Goal: Information Seeking & Learning: Understand process/instructions

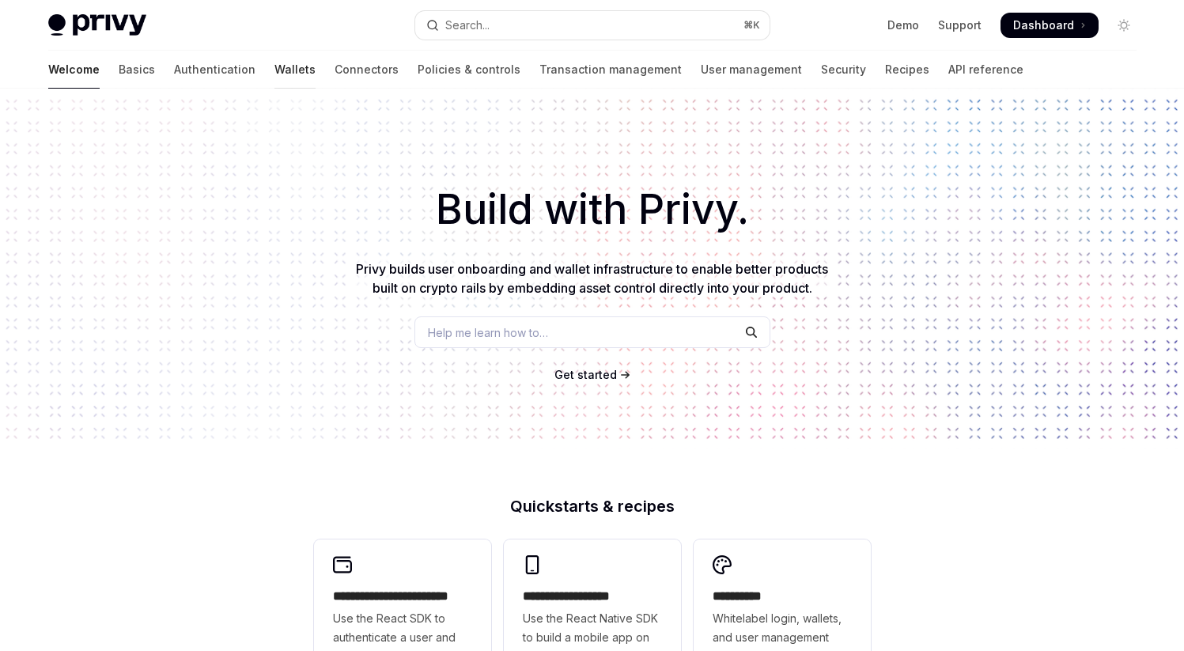
click at [274, 69] on link "Wallets" at bounding box center [294, 70] width 41 height 38
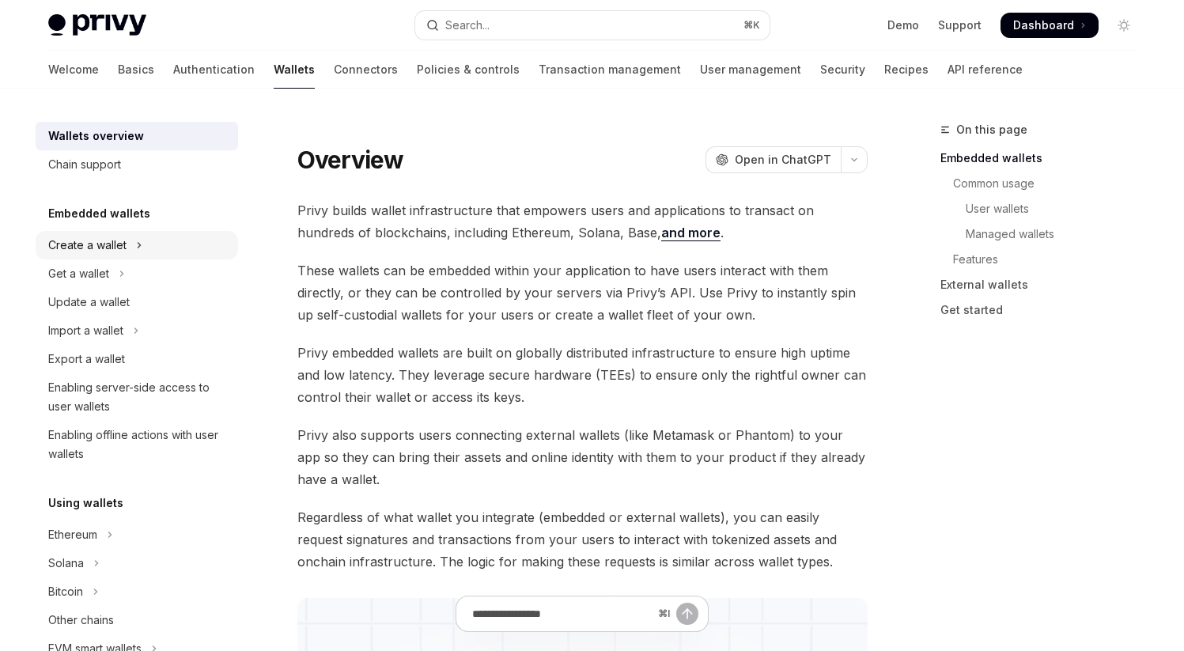
click at [123, 254] on div "Create a wallet" at bounding box center [87, 245] width 78 height 19
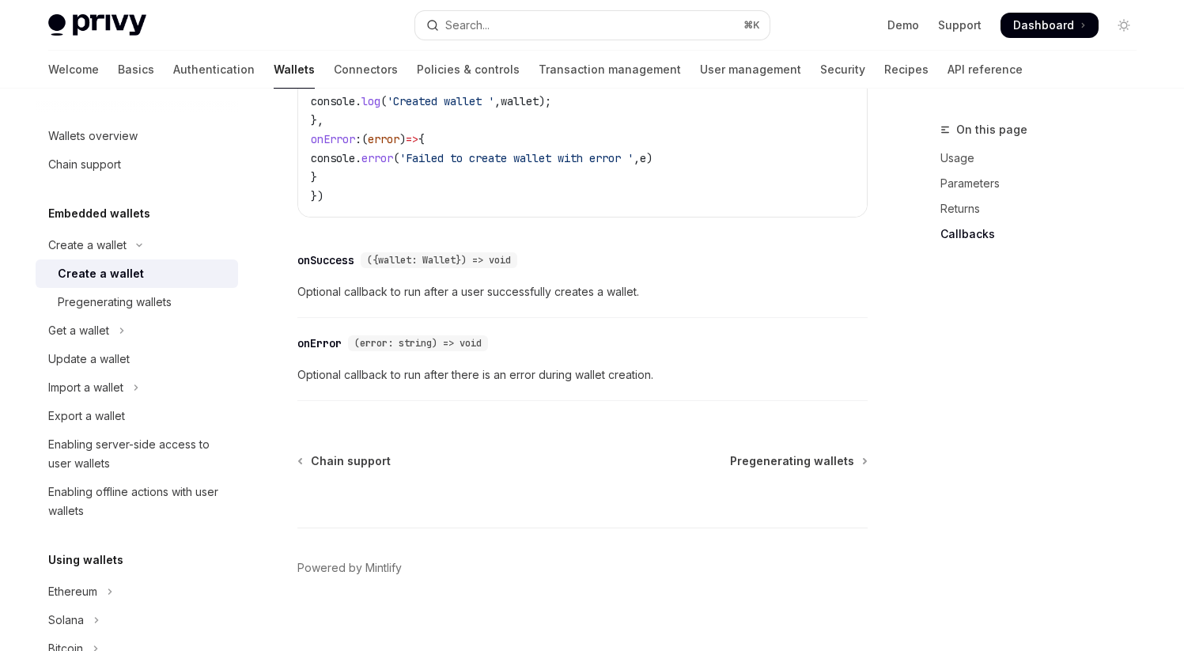
scroll to position [1274, 0]
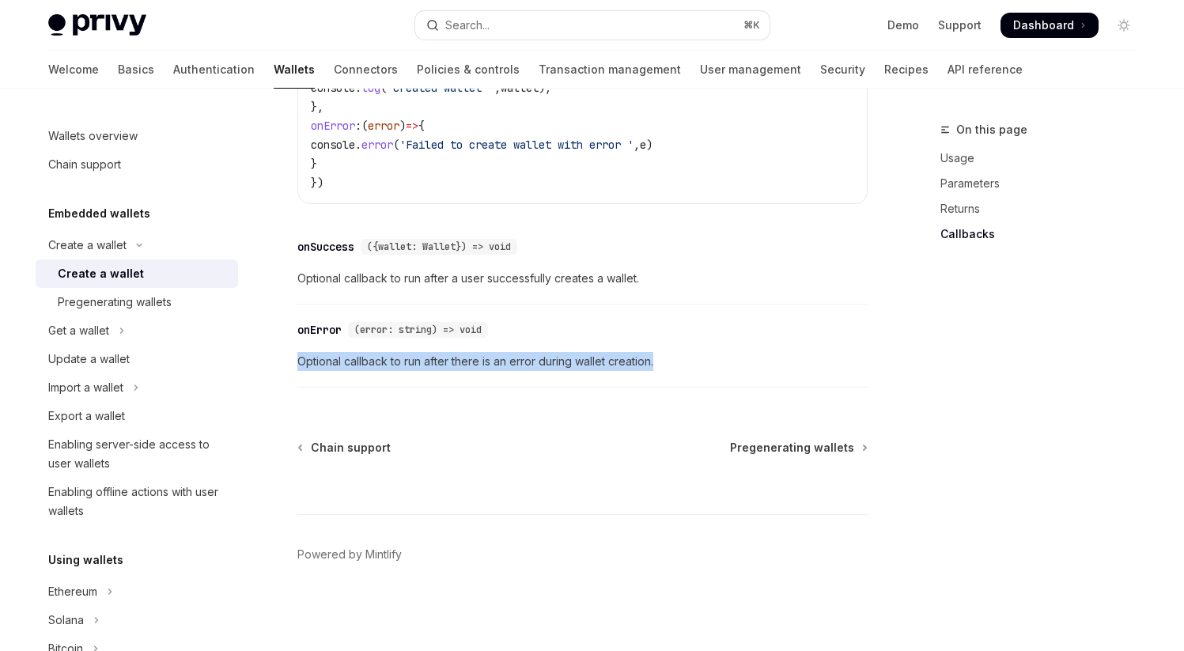
drag, startPoint x: 298, startPoint y: 361, endPoint x: 721, endPoint y: 362, distance: 423.0
click at [721, 362] on span "Optional callback to run after there is an error during wallet creation." at bounding box center [582, 361] width 570 height 19
drag, startPoint x: 300, startPoint y: 361, endPoint x: 689, endPoint y: 361, distance: 388.2
click at [689, 361] on span "Optional callback to run after there is an error during wallet creation." at bounding box center [582, 361] width 570 height 19
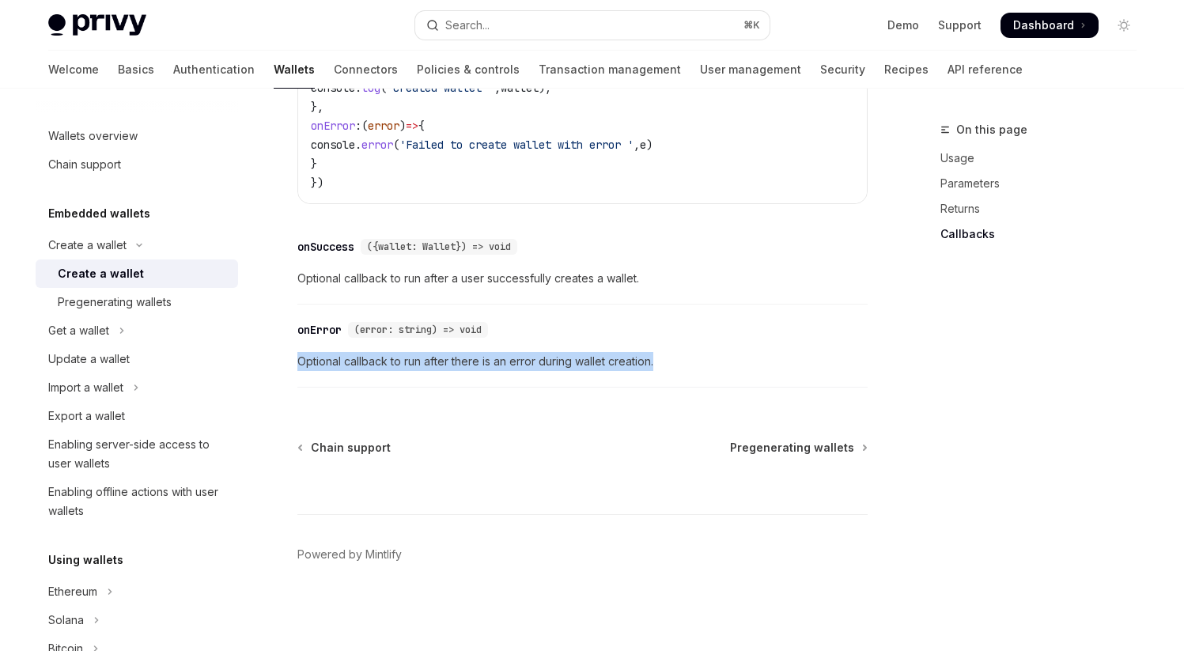
click at [689, 361] on span "Optional callback to run after there is an error during wallet creation." at bounding box center [582, 361] width 570 height 19
drag, startPoint x: 299, startPoint y: 361, endPoint x: 703, endPoint y: 361, distance: 404.1
click at [703, 361] on span "Optional callback to run after there is an error during wallet creation." at bounding box center [582, 361] width 570 height 19
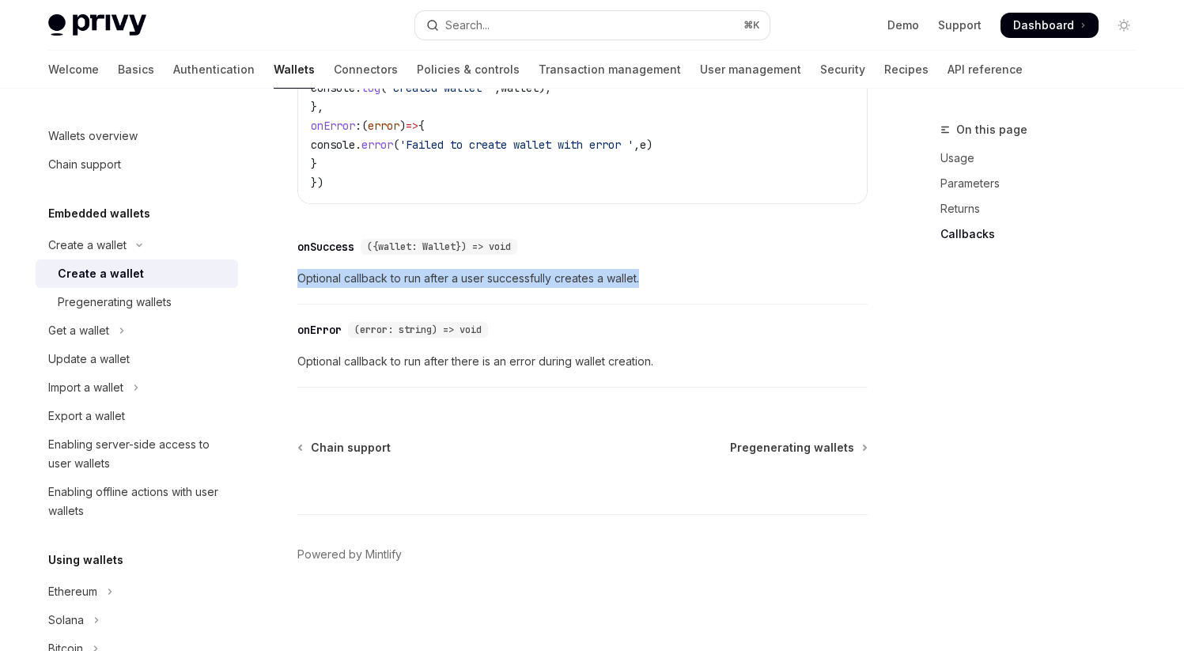
drag, startPoint x: 298, startPoint y: 277, endPoint x: 756, endPoint y: 278, distance: 457.8
click at [756, 278] on span "Optional callback to run after a user successfully creates a wallet." at bounding box center [582, 278] width 570 height 19
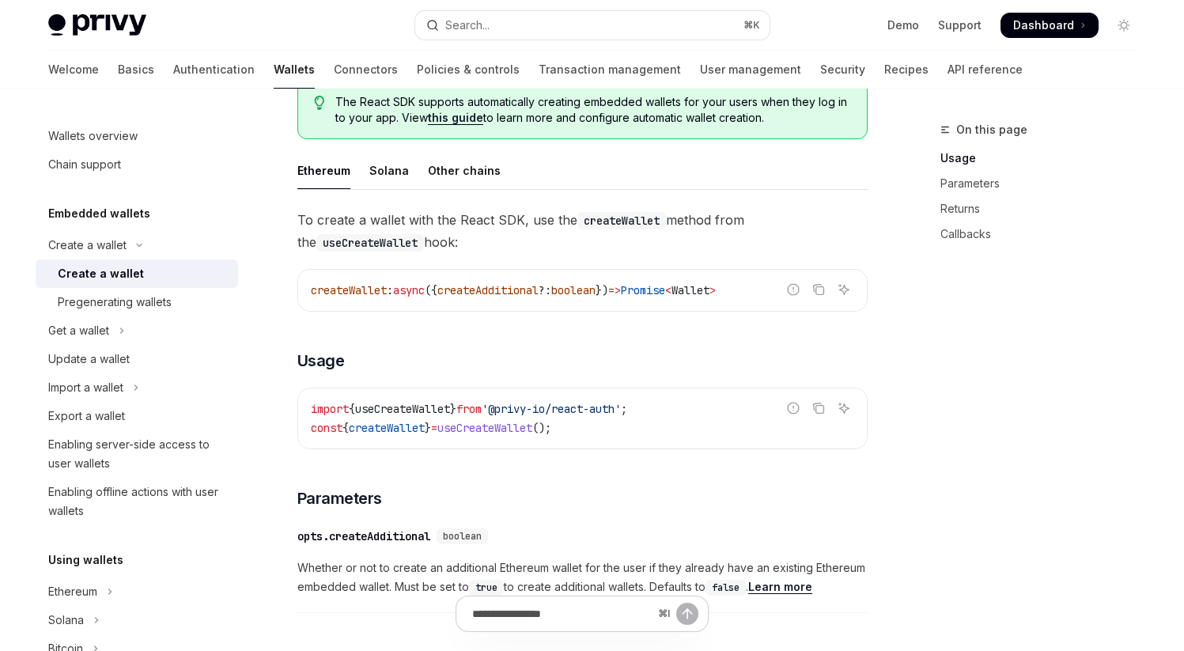
scroll to position [402, 0]
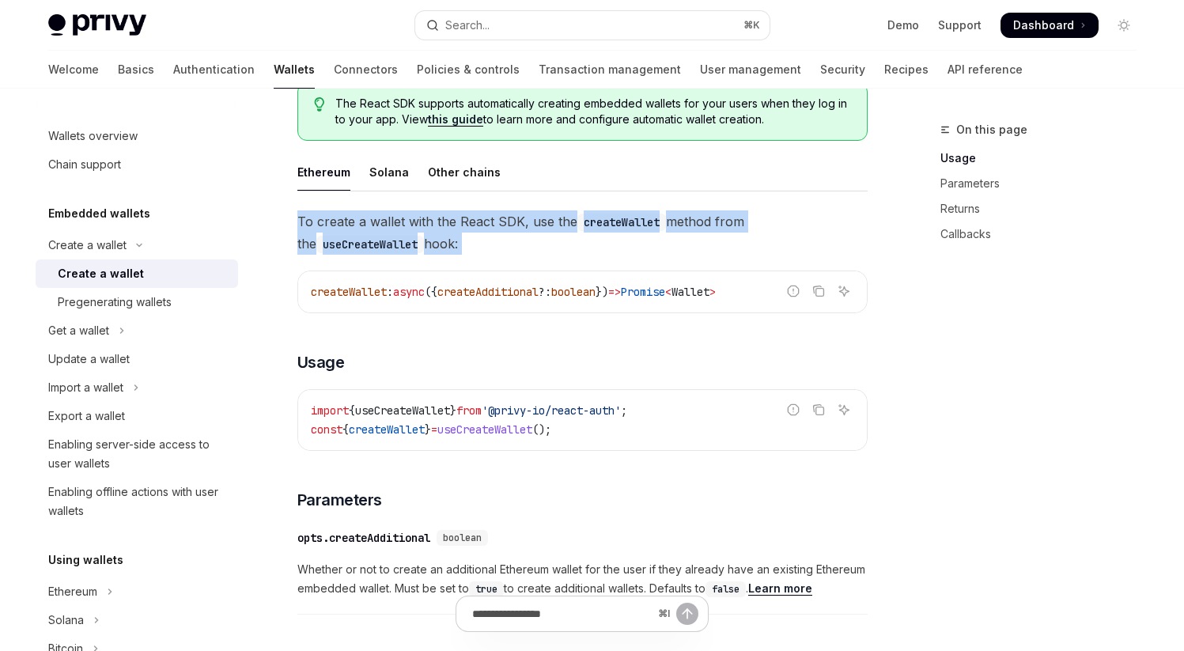
drag, startPoint x: 300, startPoint y: 236, endPoint x: 506, endPoint y: 271, distance: 209.4
drag, startPoint x: 300, startPoint y: 232, endPoint x: 522, endPoint y: 270, distance: 224.6
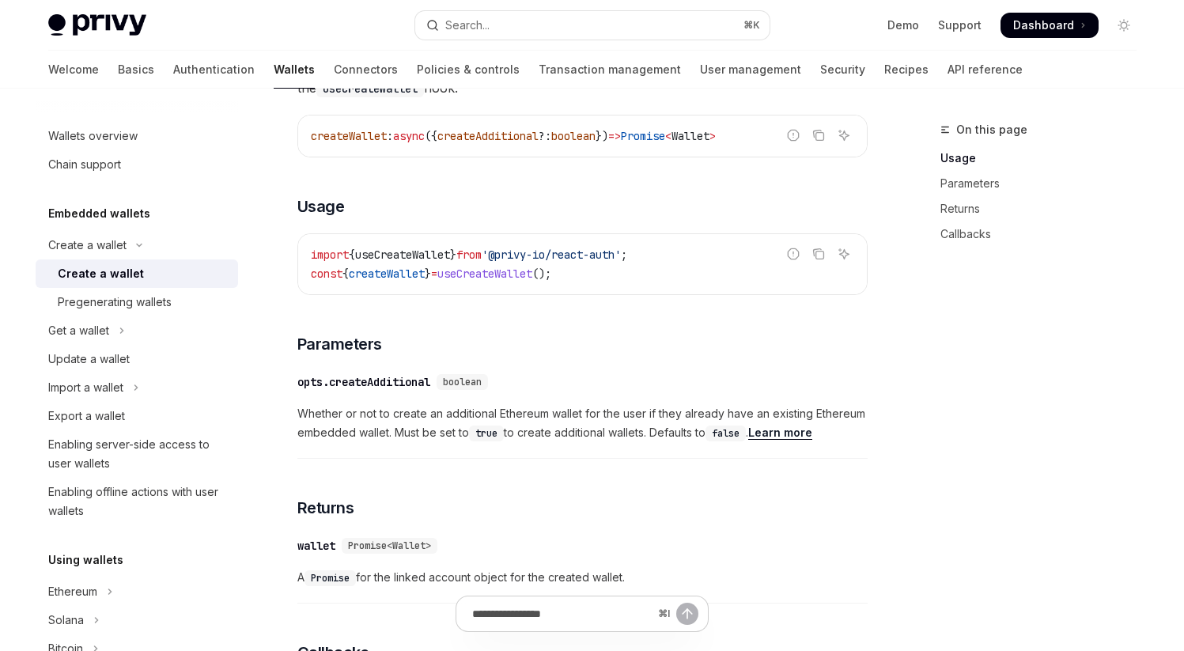
scroll to position [559, 0]
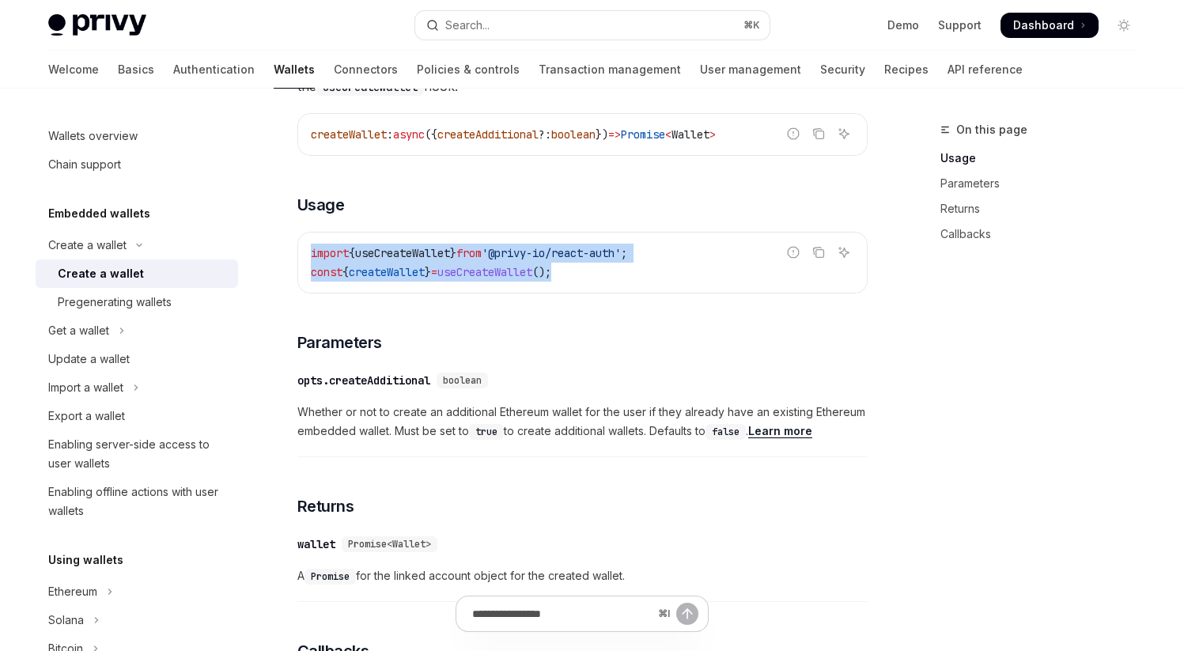
drag, startPoint x: 312, startPoint y: 266, endPoint x: 608, endPoint y: 279, distance: 296.0
click at [608, 279] on code "import { useCreateWallet } from '@privy-io/react-auth' ; const { createWallet }…" at bounding box center [582, 263] width 543 height 38
drag, startPoint x: 311, startPoint y: 266, endPoint x: 637, endPoint y: 294, distance: 327.0
click at [637, 293] on div "import { useCreateWallet } from '@privy-io/react-auth' ; const { createWallet }…" at bounding box center [582, 262] width 569 height 60
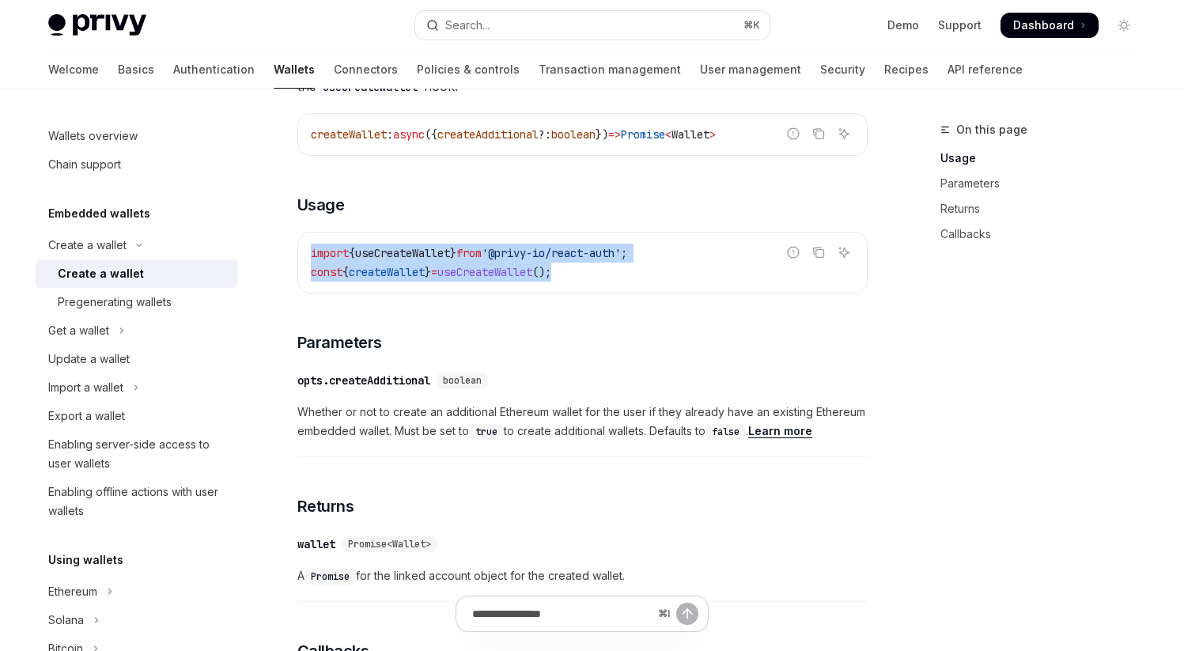
click at [637, 293] on div "import { useCreateWallet } from '@privy-io/react-auth' ; const { createWallet }…" at bounding box center [582, 262] width 569 height 60
drag, startPoint x: 312, startPoint y: 266, endPoint x: 646, endPoint y: 275, distance: 334.6
click at [646, 275] on code "import { useCreateWallet } from '@privy-io/react-auth' ; const { createWallet }…" at bounding box center [582, 263] width 543 height 38
drag, startPoint x: 309, startPoint y: 266, endPoint x: 659, endPoint y: 289, distance: 350.3
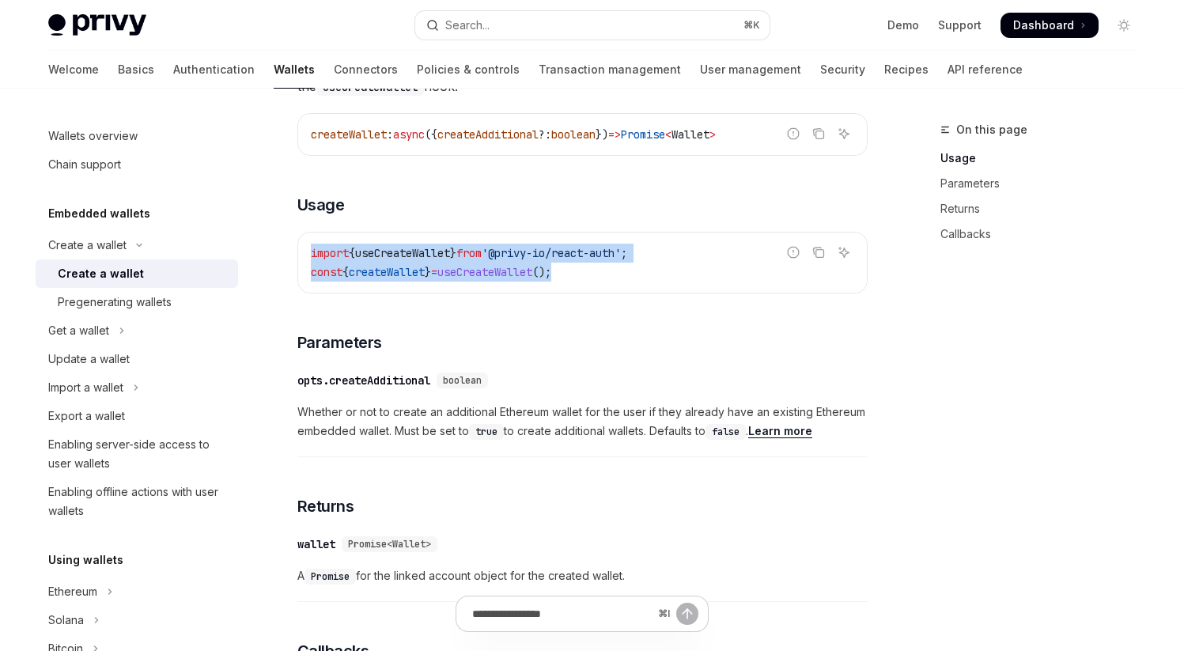
click at [659, 289] on div "import { useCreateWallet } from '@privy-io/react-auth' ; const { createWallet }…" at bounding box center [582, 262] width 569 height 60
click at [659, 282] on code "import { useCreateWallet } from '@privy-io/react-auth' ; const { createWallet }…" at bounding box center [582, 263] width 543 height 38
drag, startPoint x: 312, startPoint y: 268, endPoint x: 638, endPoint y: 285, distance: 326.2
click at [638, 282] on code "import { useCreateWallet } from '@privy-io/react-auth' ; const { createWallet }…" at bounding box center [582, 263] width 543 height 38
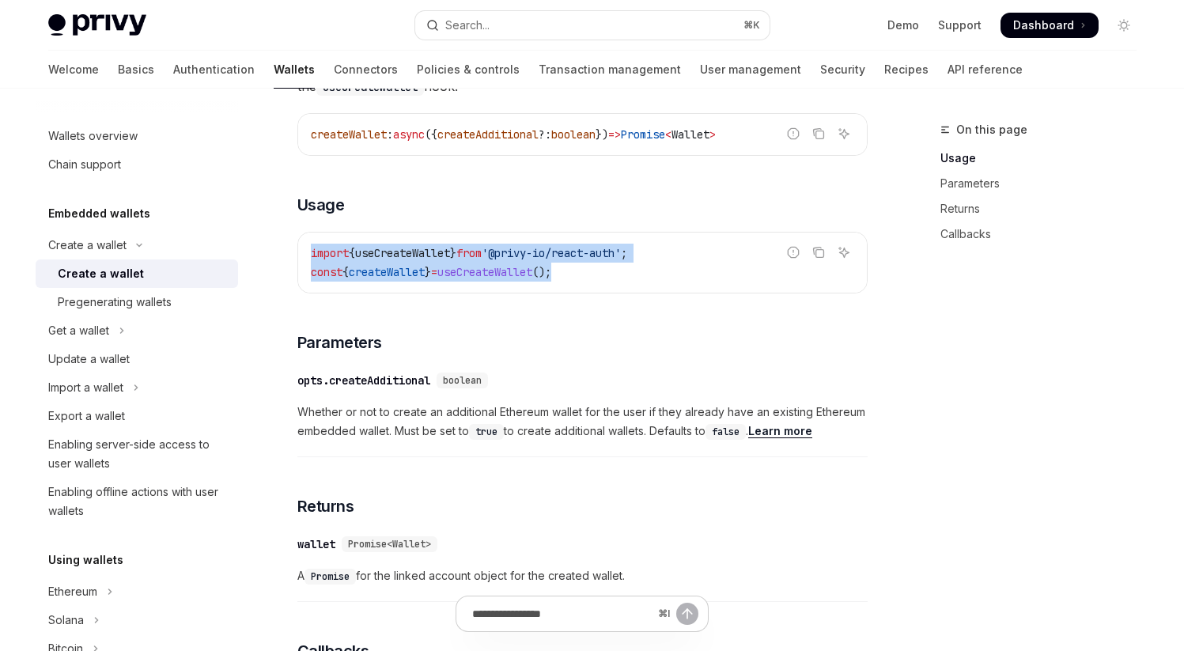
drag, startPoint x: 310, startPoint y: 265, endPoint x: 614, endPoint y: 288, distance: 304.5
click at [614, 282] on code "import { useCreateWallet } from '@privy-io/react-auth' ; const { createWallet }…" at bounding box center [582, 263] width 543 height 38
drag, startPoint x: 312, startPoint y: 266, endPoint x: 633, endPoint y: 280, distance: 322.1
click at [633, 280] on code "import { useCreateWallet } from '@privy-io/react-auth' ; const { createWallet }…" at bounding box center [582, 263] width 543 height 38
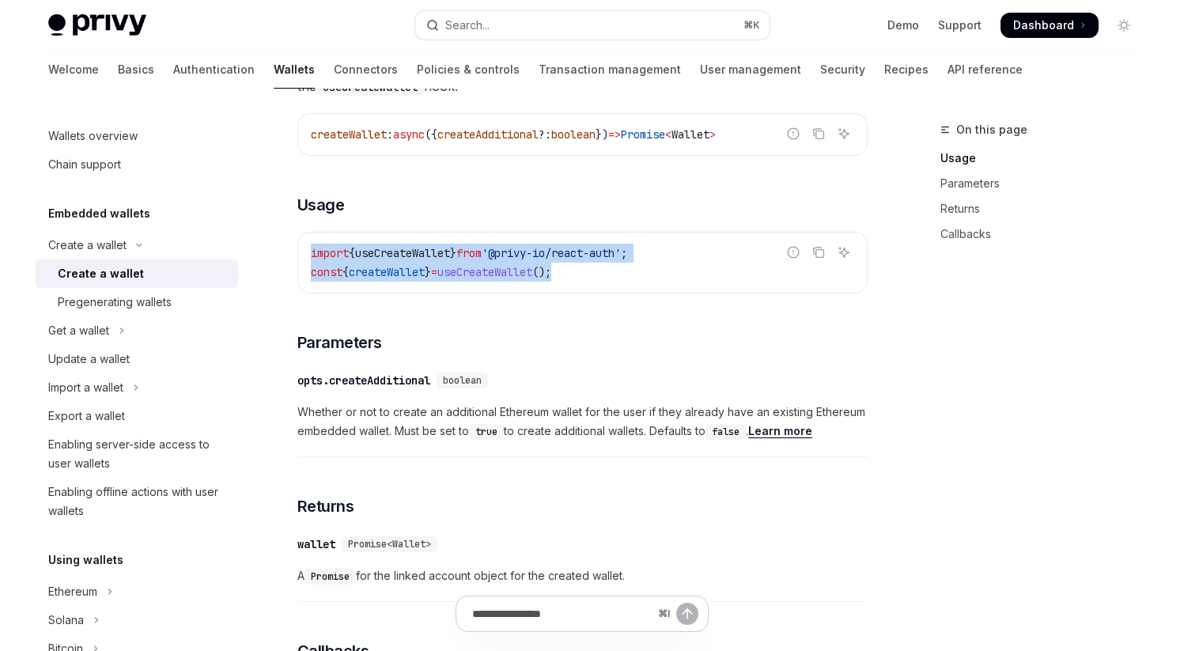
click at [633, 280] on code "import { useCreateWallet } from '@privy-io/react-auth' ; const { createWallet }…" at bounding box center [582, 263] width 543 height 38
drag, startPoint x: 312, startPoint y: 266, endPoint x: 674, endPoint y: 290, distance: 362.1
click at [674, 282] on code "import { useCreateWallet } from '@privy-io/react-auth' ; const { createWallet }…" at bounding box center [582, 263] width 543 height 38
drag, startPoint x: 312, startPoint y: 266, endPoint x: 597, endPoint y: 291, distance: 285.7
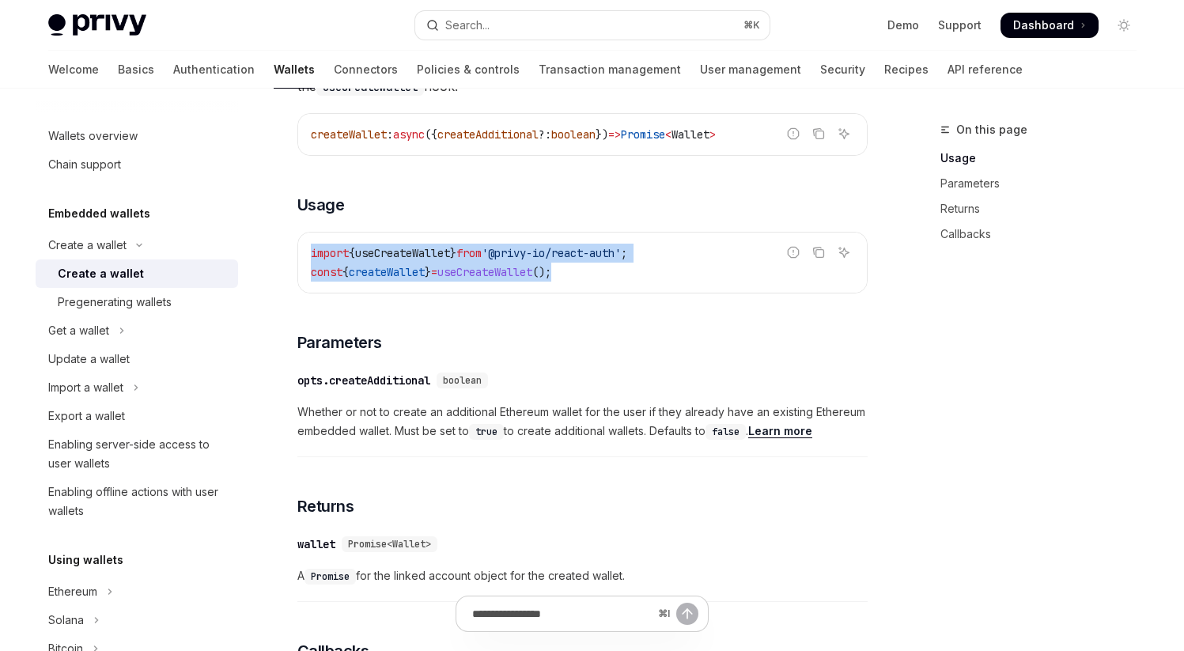
click at [597, 282] on code "import { useCreateWallet } from '@privy-io/react-auth' ; const { createWallet }…" at bounding box center [582, 263] width 543 height 38
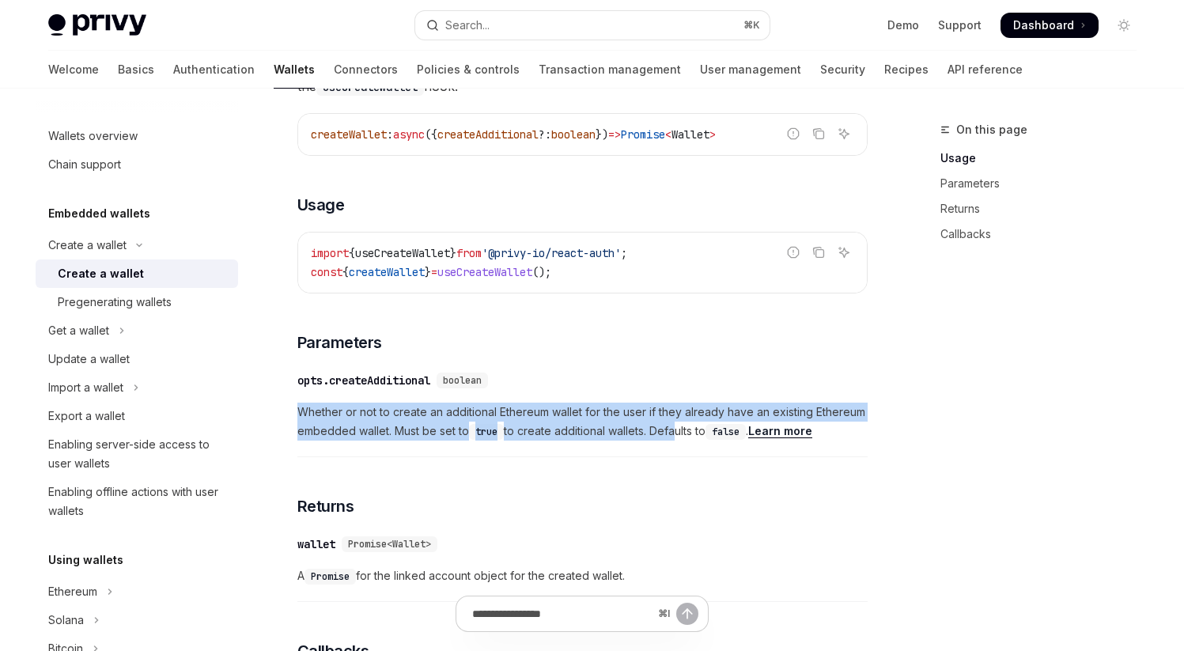
drag, startPoint x: 299, startPoint y: 421, endPoint x: 676, endPoint y: 438, distance: 377.5
click at [676, 438] on span "Whether or not to create an additional Ethereum wallet for the user if they alr…" at bounding box center [582, 421] width 570 height 38
drag, startPoint x: 297, startPoint y: 425, endPoint x: 712, endPoint y: 435, distance: 414.5
click at [712, 435] on span "Whether or not to create an additional Ethereum wallet for the user if they alr…" at bounding box center [582, 421] width 570 height 38
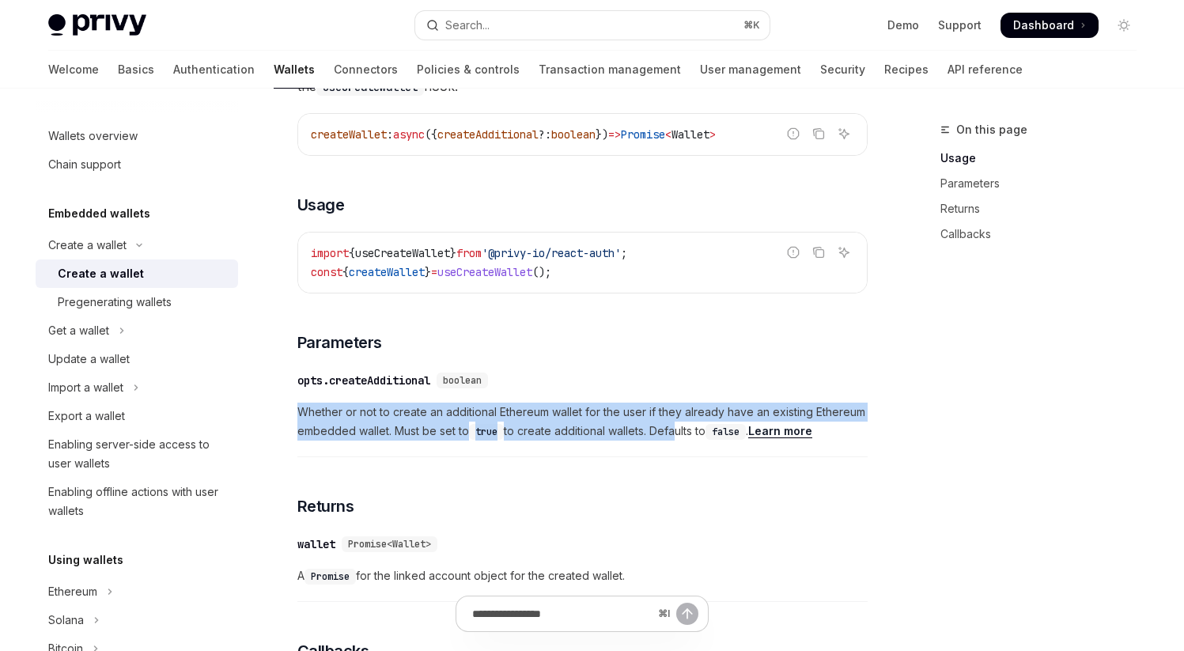
click at [712, 435] on span "Whether or not to create an additional Ethereum wallet for the user if they alr…" at bounding box center [582, 421] width 570 height 38
drag, startPoint x: 300, startPoint y: 426, endPoint x: 737, endPoint y: 438, distance: 437.4
click at [737, 438] on span "Whether or not to create an additional Ethereum wallet for the user if they alr…" at bounding box center [582, 421] width 570 height 38
click at [737, 438] on code "false" at bounding box center [725, 432] width 40 height 16
drag, startPoint x: 300, startPoint y: 421, endPoint x: 697, endPoint y: 441, distance: 397.4
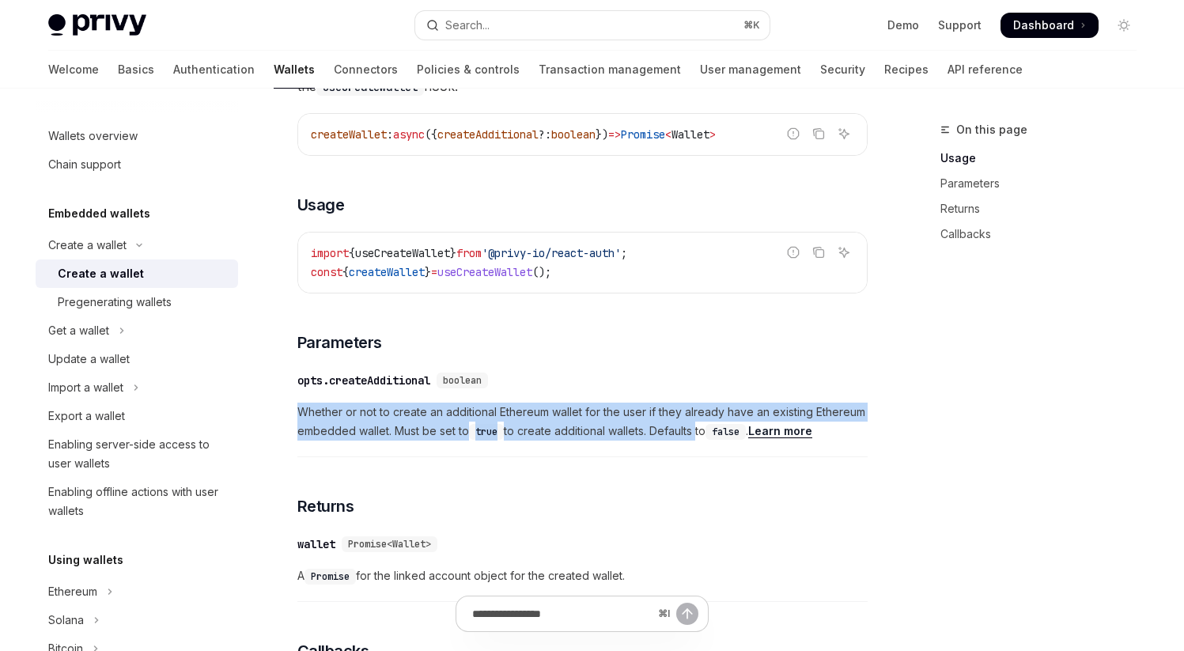
click at [697, 440] on span "Whether or not to create an additional Ethereum wallet for the user if they alr…" at bounding box center [582, 421] width 570 height 38
drag, startPoint x: 299, startPoint y: 425, endPoint x: 695, endPoint y: 438, distance: 396.4
click at [695, 438] on span "Whether or not to create an additional Ethereum wallet for the user if they alr…" at bounding box center [582, 421] width 570 height 38
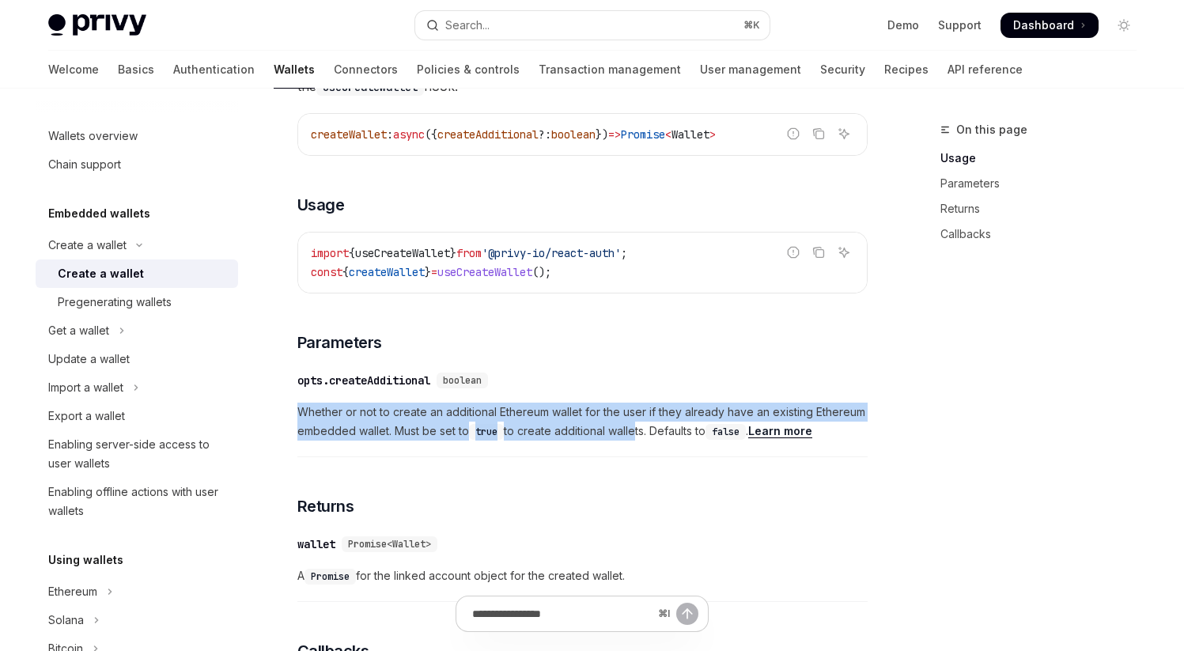
drag, startPoint x: 300, startPoint y: 424, endPoint x: 635, endPoint y: 441, distance: 334.9
click at [635, 440] on span "Whether or not to create an additional Ethereum wallet for the user if they alr…" at bounding box center [582, 421] width 570 height 38
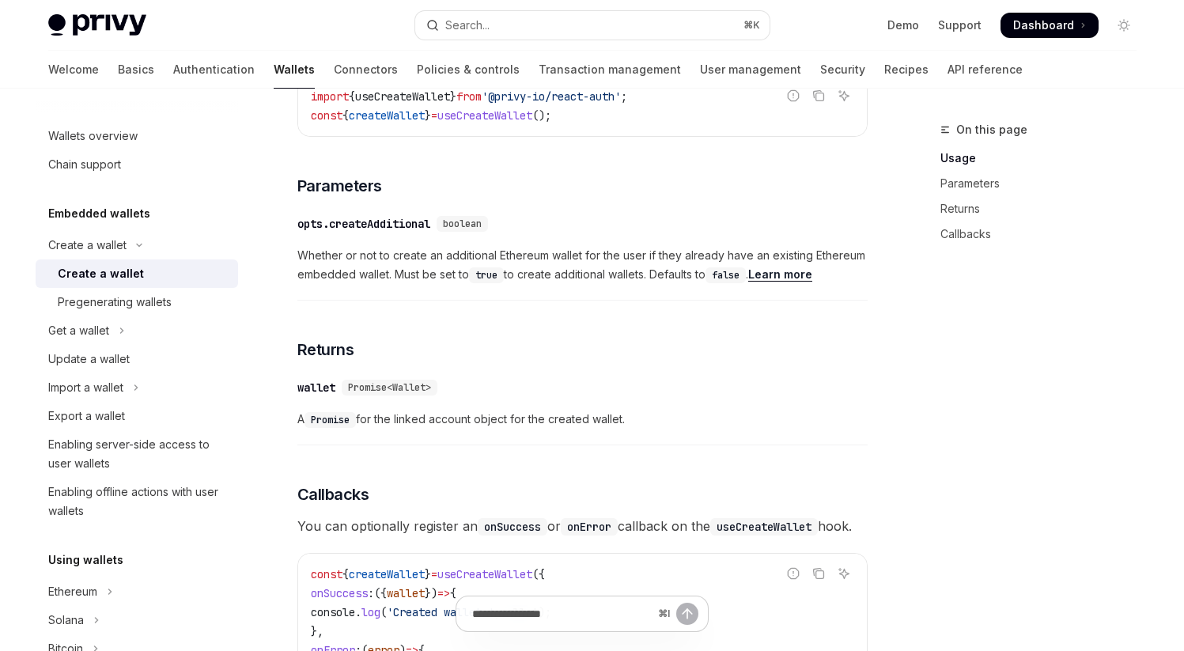
scroll to position [721, 0]
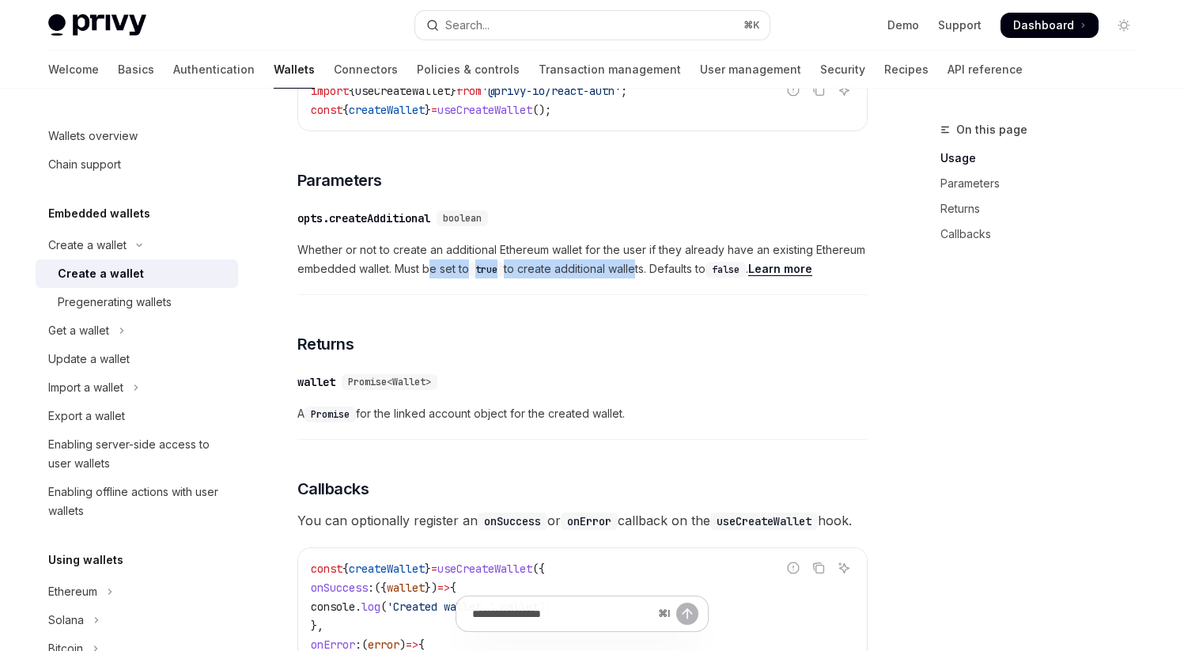
drag, startPoint x: 428, startPoint y: 285, endPoint x: 633, endPoint y: 289, distance: 205.6
click at [633, 278] on span "Whether or not to create an additional Ethereum wallet for the user if they alr…" at bounding box center [582, 259] width 570 height 38
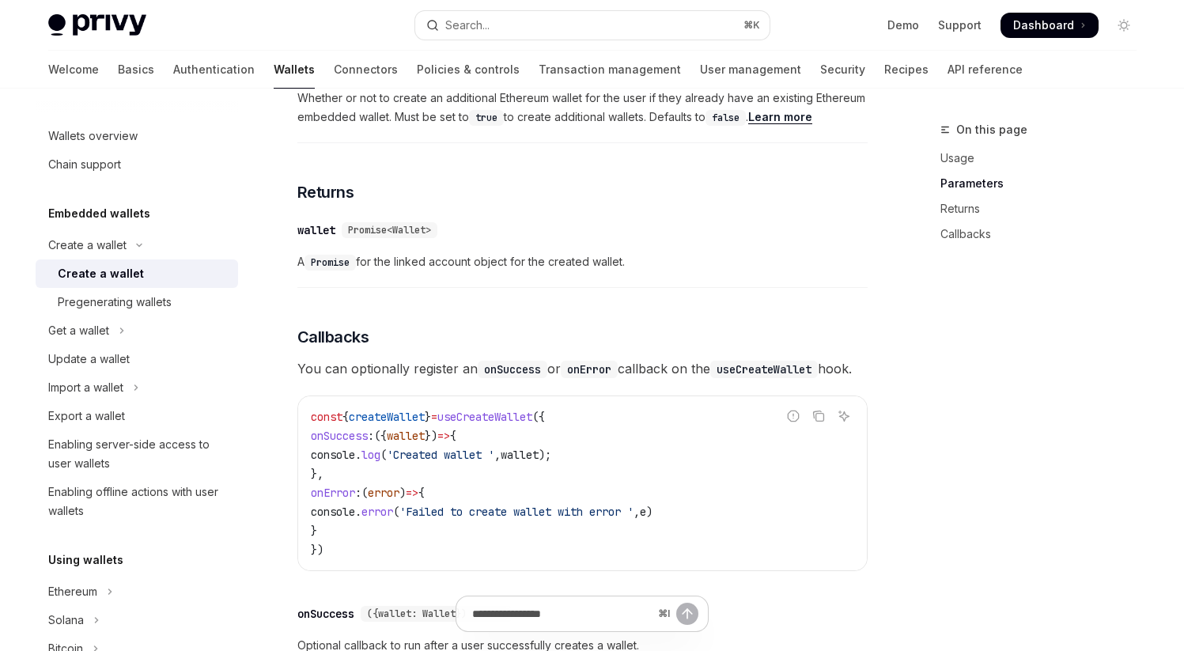
scroll to position [856, 0]
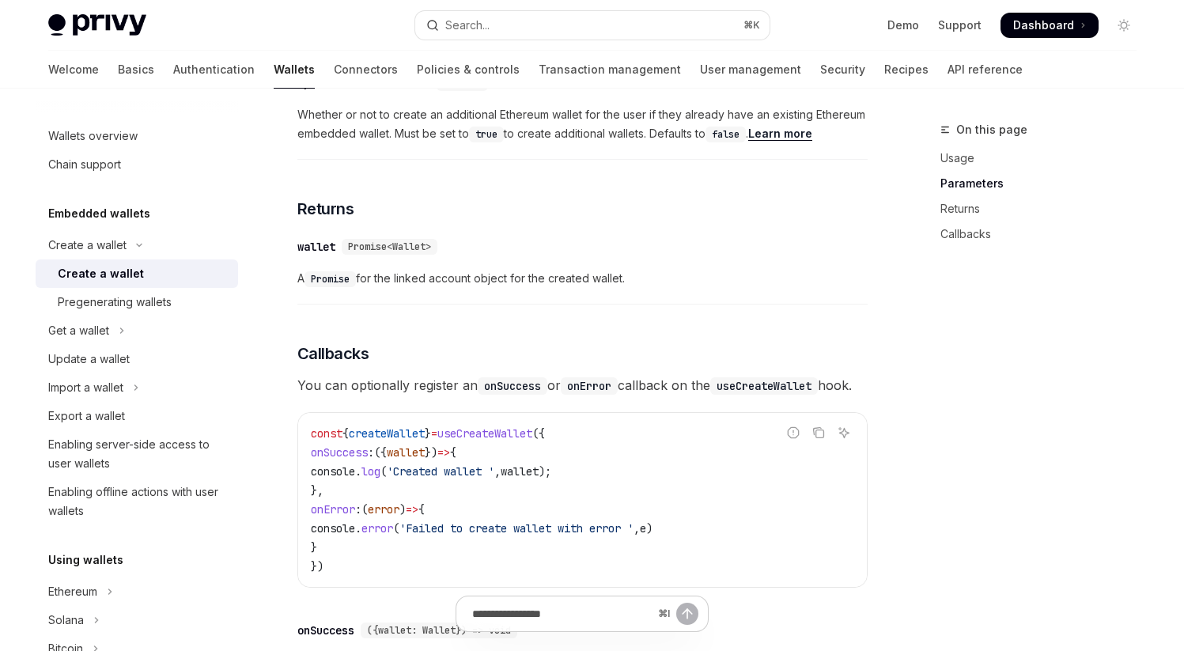
drag, startPoint x: 415, startPoint y: 293, endPoint x: 765, endPoint y: 293, distance: 349.5
click at [765, 288] on span "A Promise for the linked account object for the created wallet." at bounding box center [582, 278] width 570 height 19
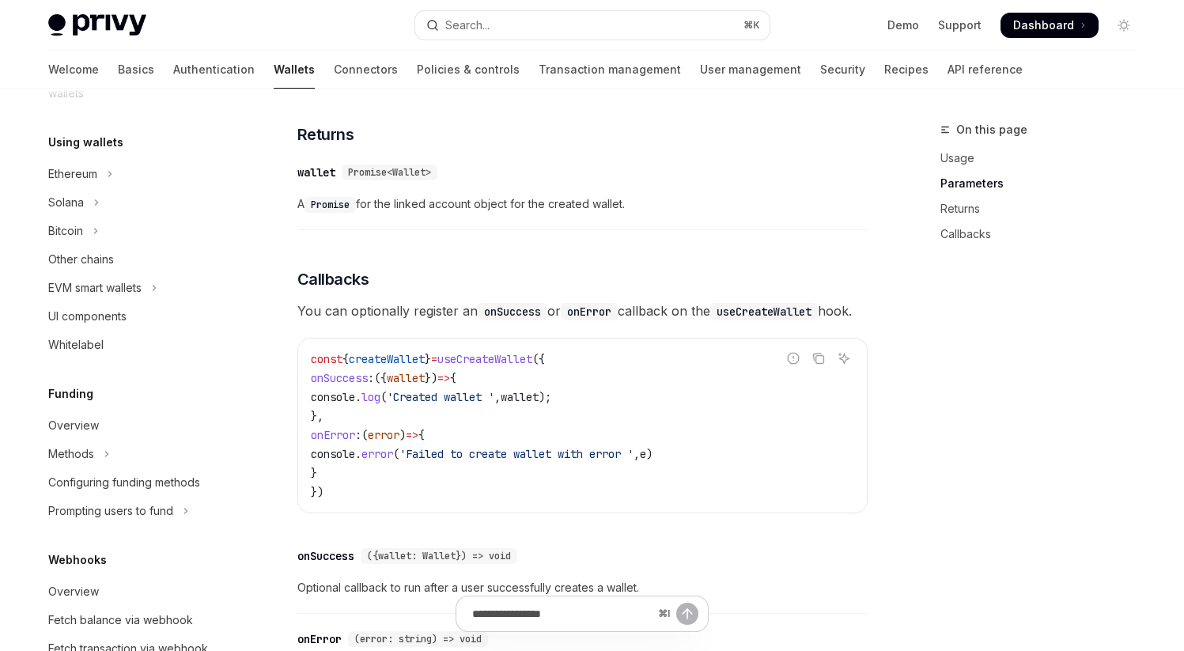
scroll to position [414, 0]
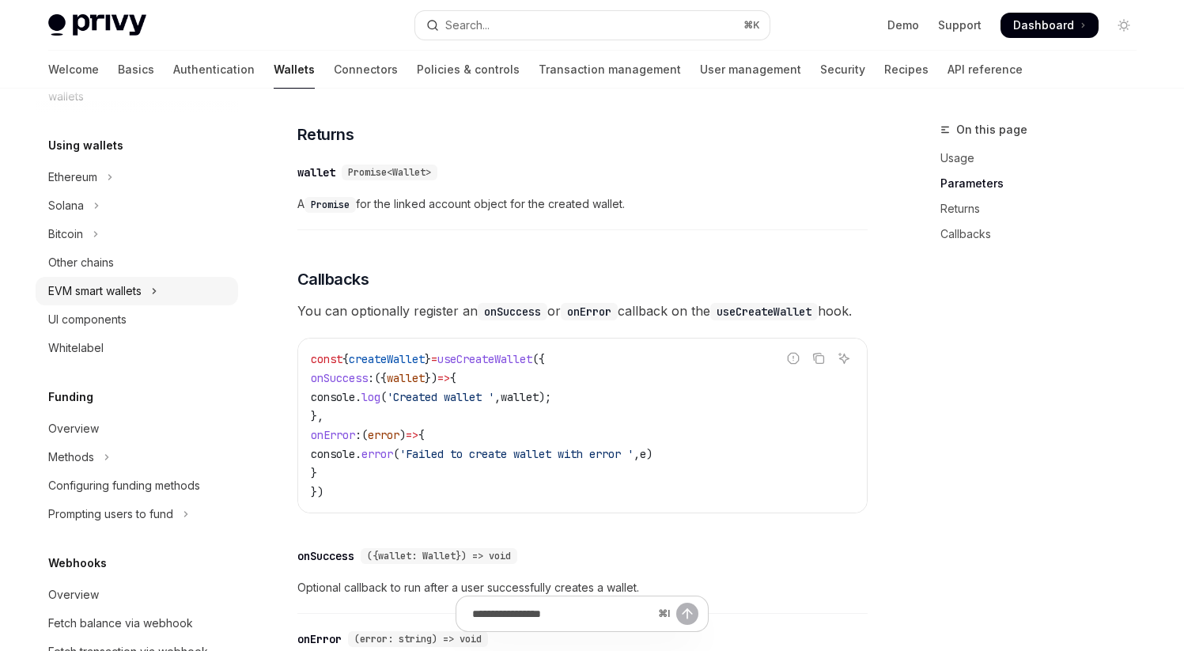
click at [100, 295] on div "EVM smart wallets" at bounding box center [94, 291] width 93 height 19
type textarea "*"
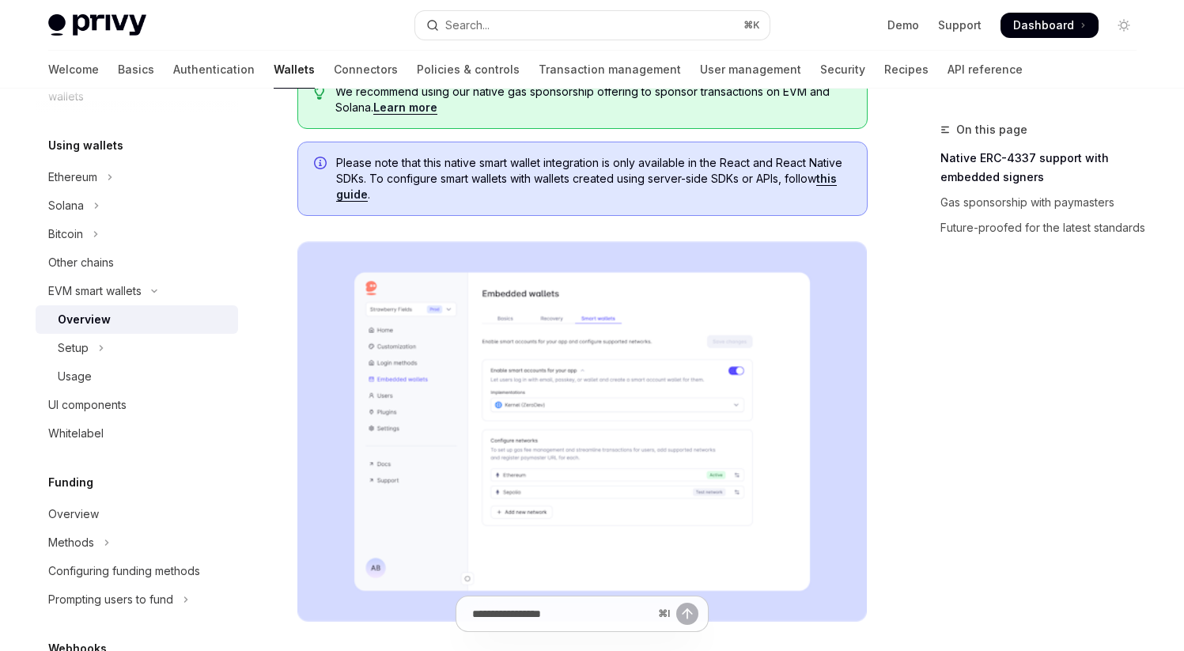
scroll to position [234, 0]
click at [830, 179] on link "this guide" at bounding box center [586, 186] width 501 height 30
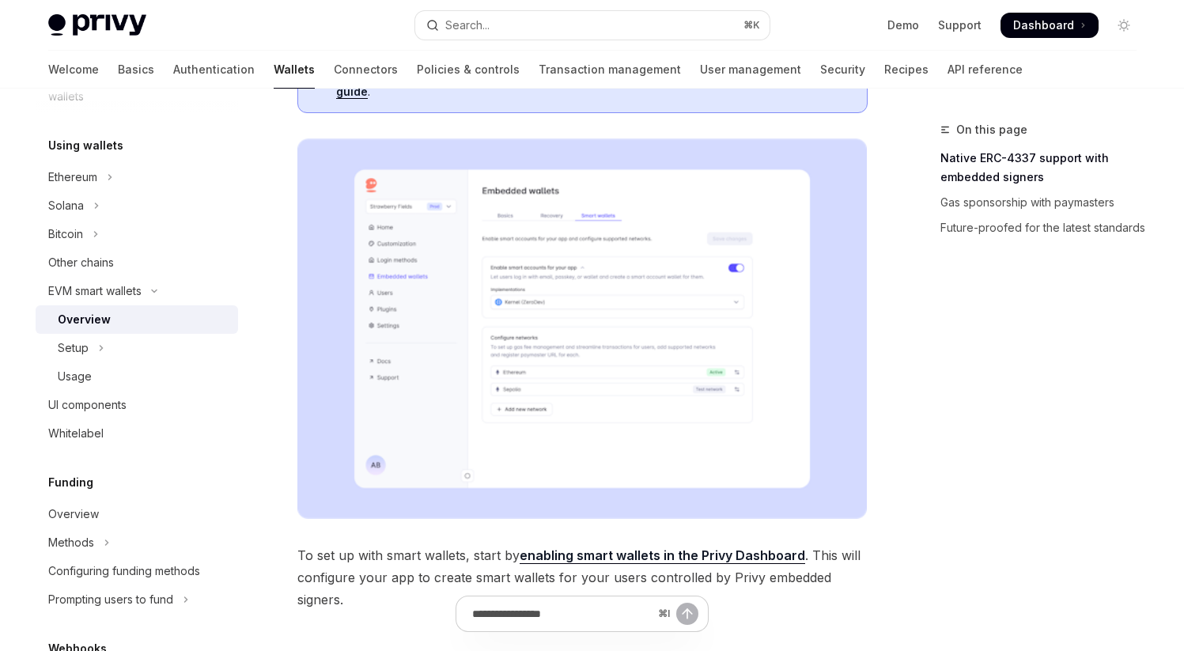
scroll to position [338, 0]
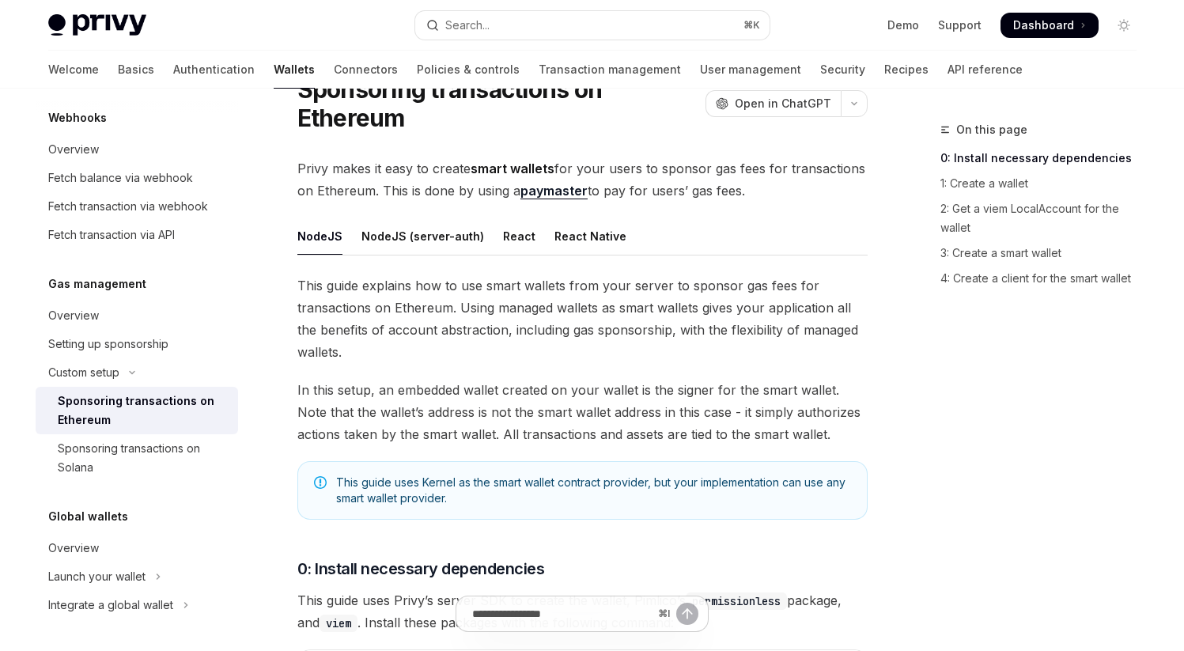
scroll to position [42, 0]
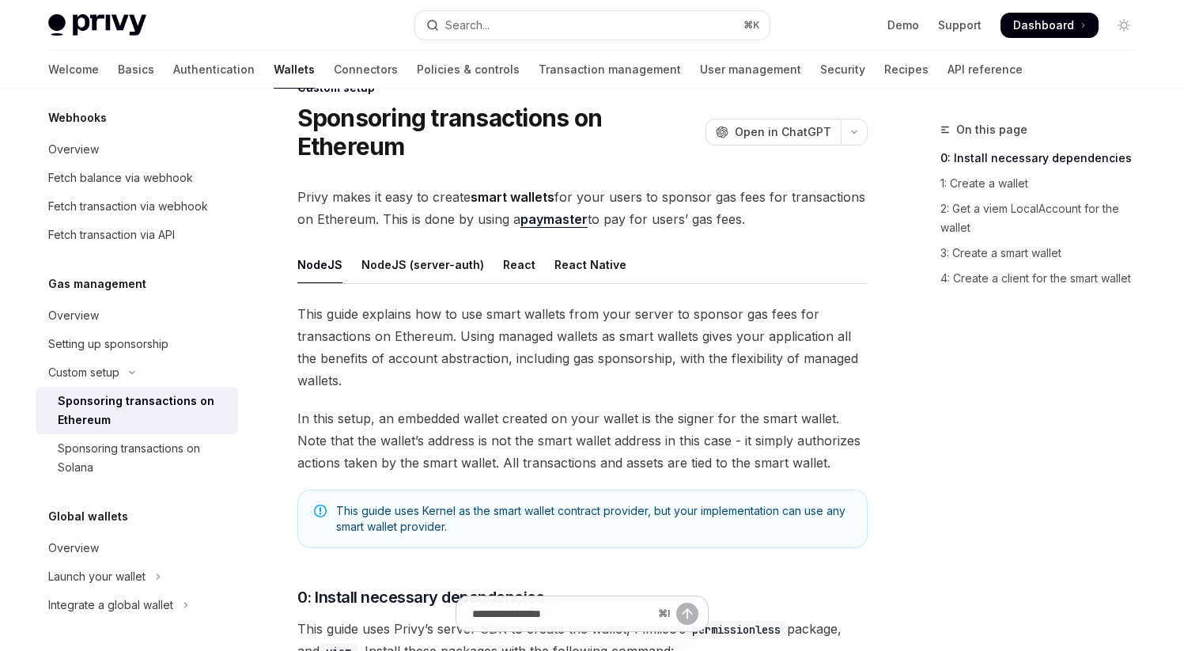
drag, startPoint x: 402, startPoint y: 198, endPoint x: 786, endPoint y: 225, distance: 384.4
click at [786, 225] on span "Privy makes it easy to create smart wallets for your users to sponsor gas fees …" at bounding box center [582, 208] width 570 height 44
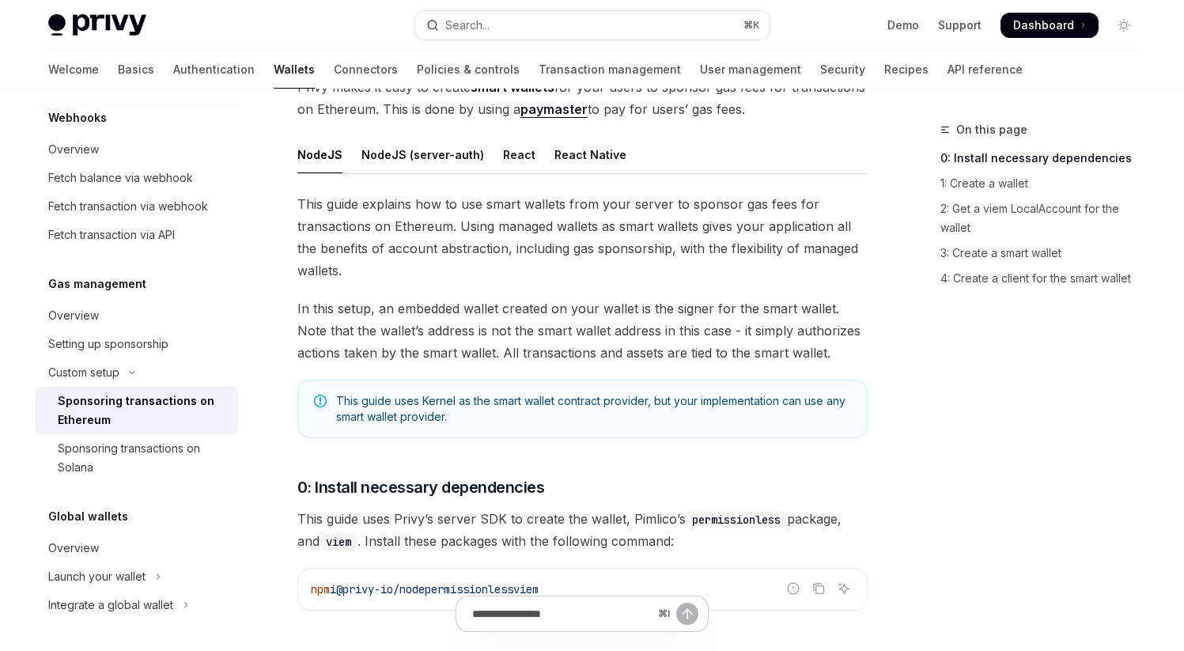
scroll to position [108, 0]
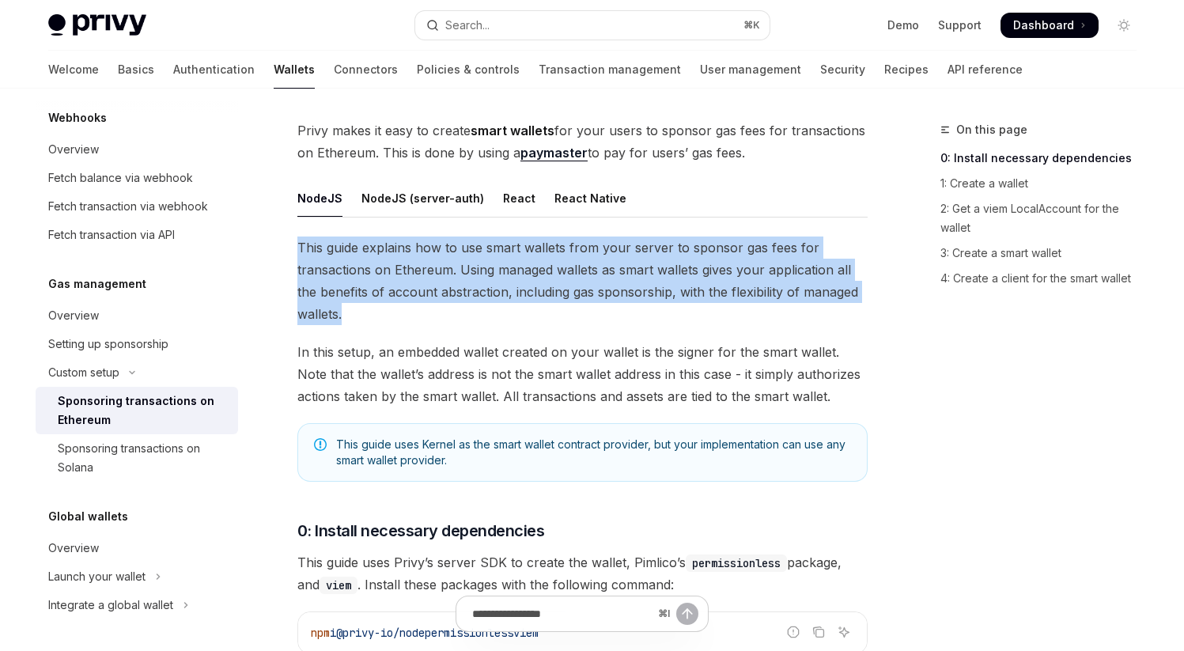
drag, startPoint x: 298, startPoint y: 248, endPoint x: 380, endPoint y: 315, distance: 105.7
click at [380, 315] on span "This guide explains how to use smart wallets from your server to sponsor gas fe…" at bounding box center [582, 280] width 570 height 89
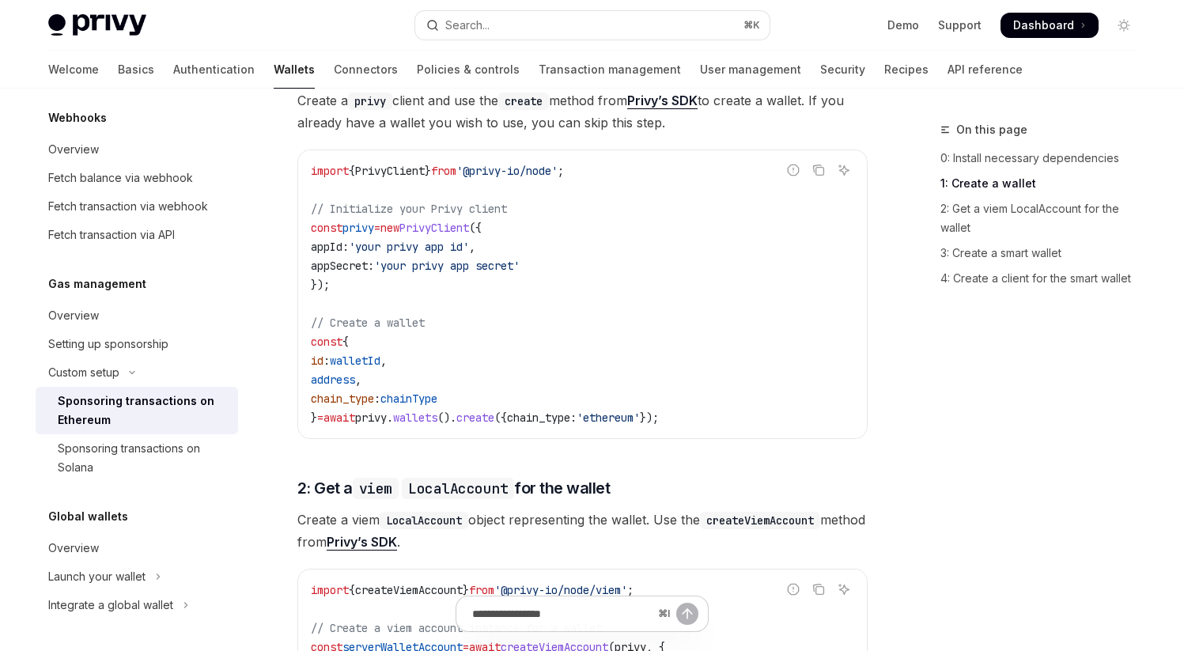
scroll to position [744, 0]
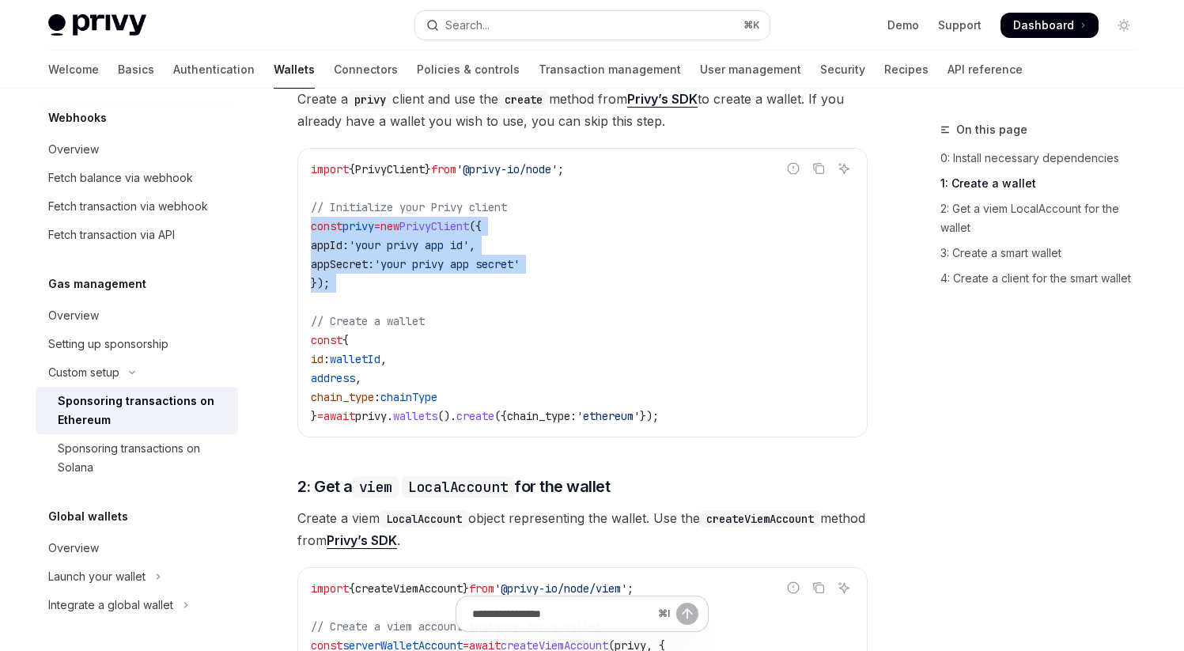
drag, startPoint x: 312, startPoint y: 231, endPoint x: 362, endPoint y: 305, distance: 89.5
click at [362, 305] on code "import { PrivyClient } from '@privy-io/node' ; // Initialize your Privy client …" at bounding box center [582, 293] width 543 height 266
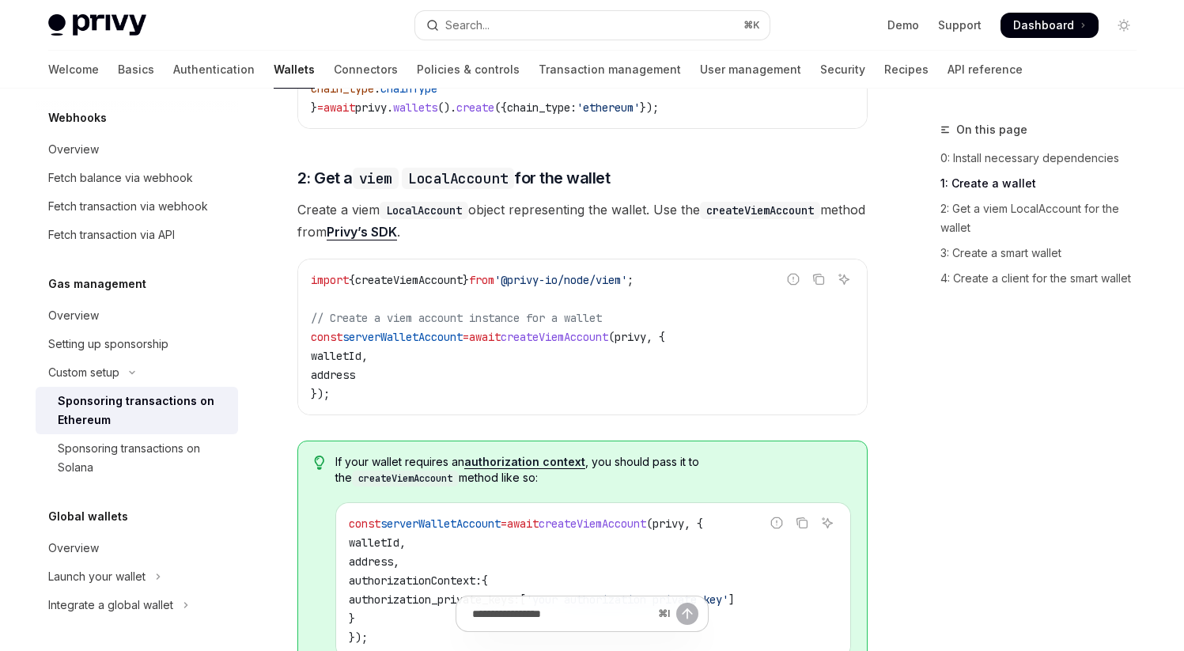
scroll to position [1055, 0]
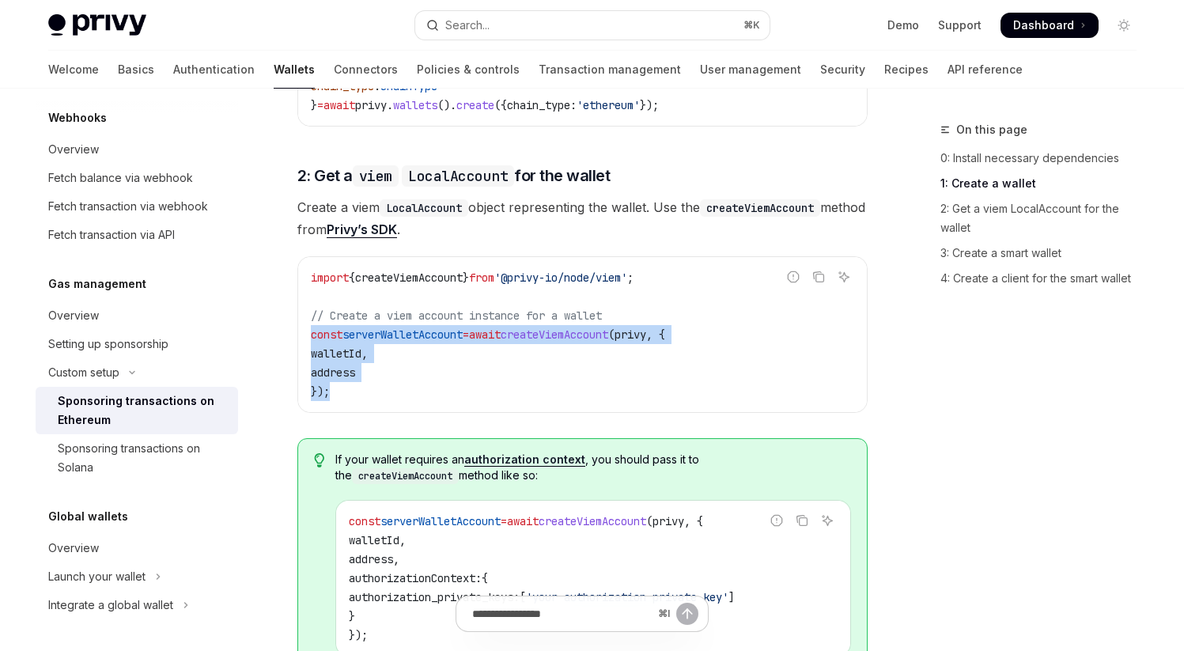
drag, startPoint x: 311, startPoint y: 334, endPoint x: 376, endPoint y: 399, distance: 92.3
click at [376, 399] on code "import { createViemAccount } from '@privy-io/node/viem' ; // Create a viem acco…" at bounding box center [582, 334] width 543 height 133
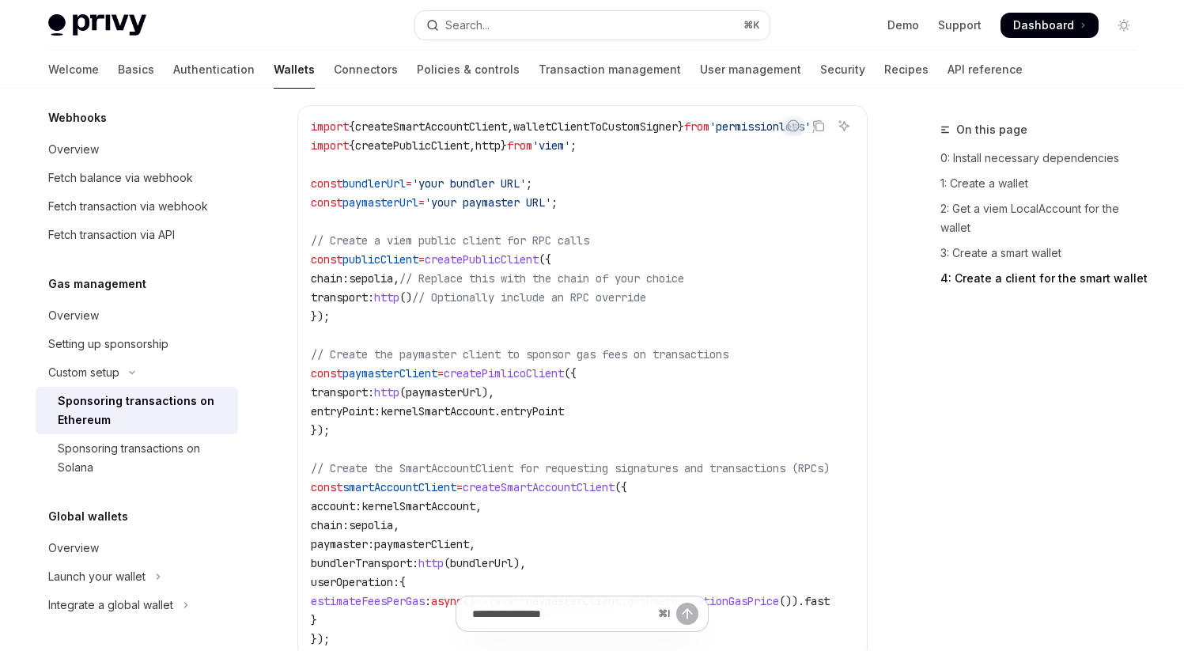
scroll to position [2137, 0]
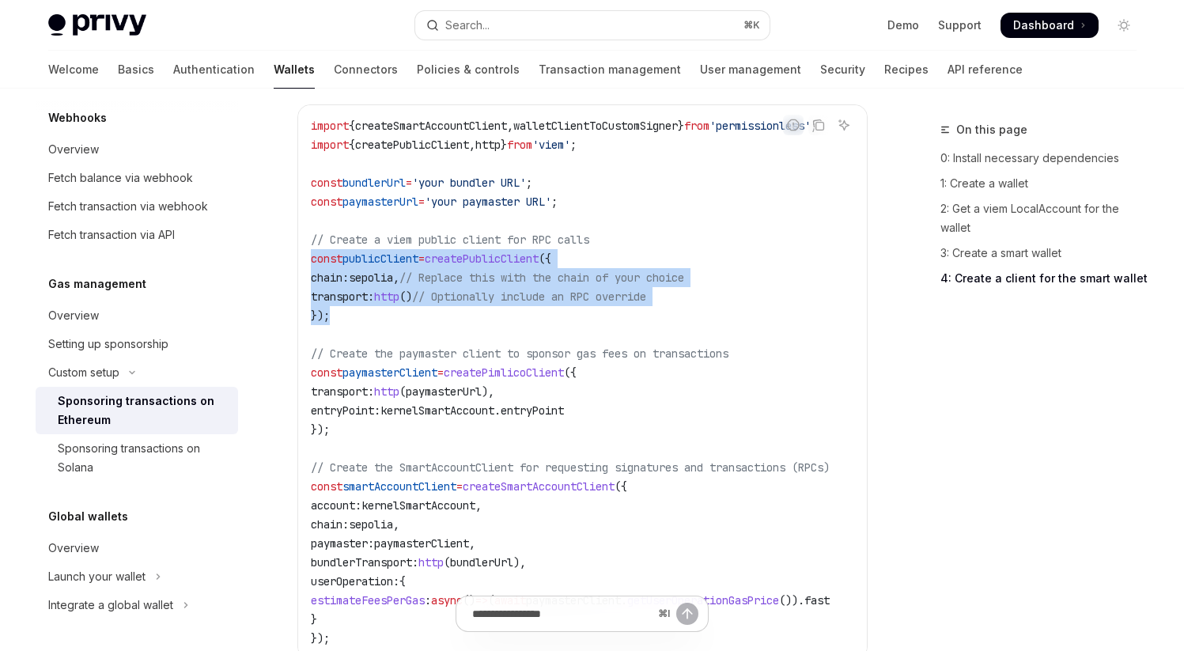
drag, startPoint x: 312, startPoint y: 261, endPoint x: 359, endPoint y: 319, distance: 75.3
click at [359, 319] on code "import { createSmartAccountClient , walletClientToCustomSigner } from 'permissi…" at bounding box center [589, 381] width 557 height 531
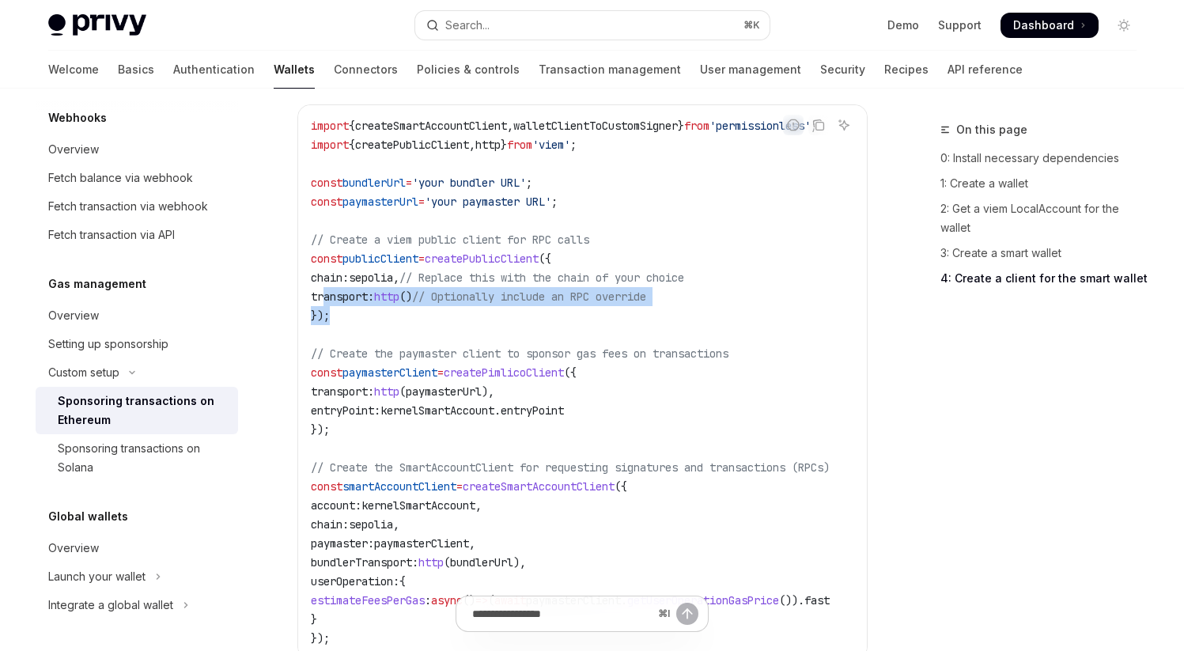
drag, startPoint x: 326, startPoint y: 295, endPoint x: 779, endPoint y: 307, distance: 453.2
click at [779, 307] on code "import { createSmartAccountClient , walletClientToCustomSigner } from 'permissi…" at bounding box center [589, 381] width 557 height 531
click at [779, 306] on code "import { createSmartAccountClient , walletClientToCustomSigner } from 'permissi…" at bounding box center [589, 381] width 557 height 531
drag, startPoint x: 324, startPoint y: 295, endPoint x: 731, endPoint y: 300, distance: 406.5
click at [731, 300] on code "import { createSmartAccountClient , walletClientToCustomSigner } from 'permissi…" at bounding box center [589, 381] width 557 height 531
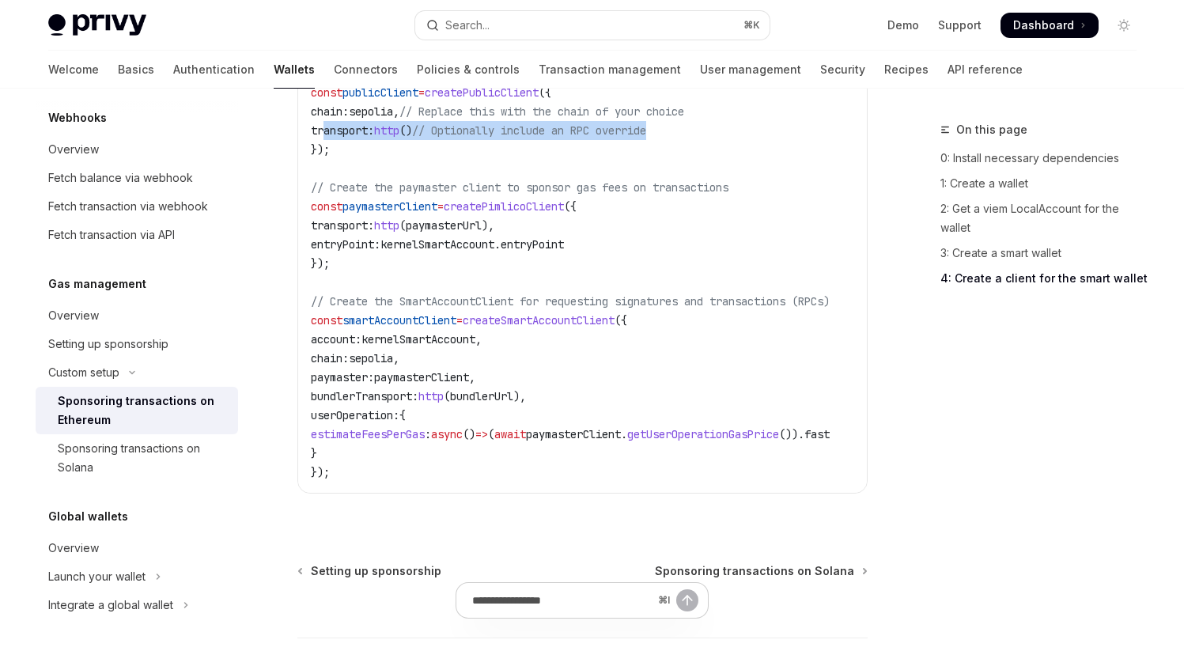
scroll to position [2308, 0]
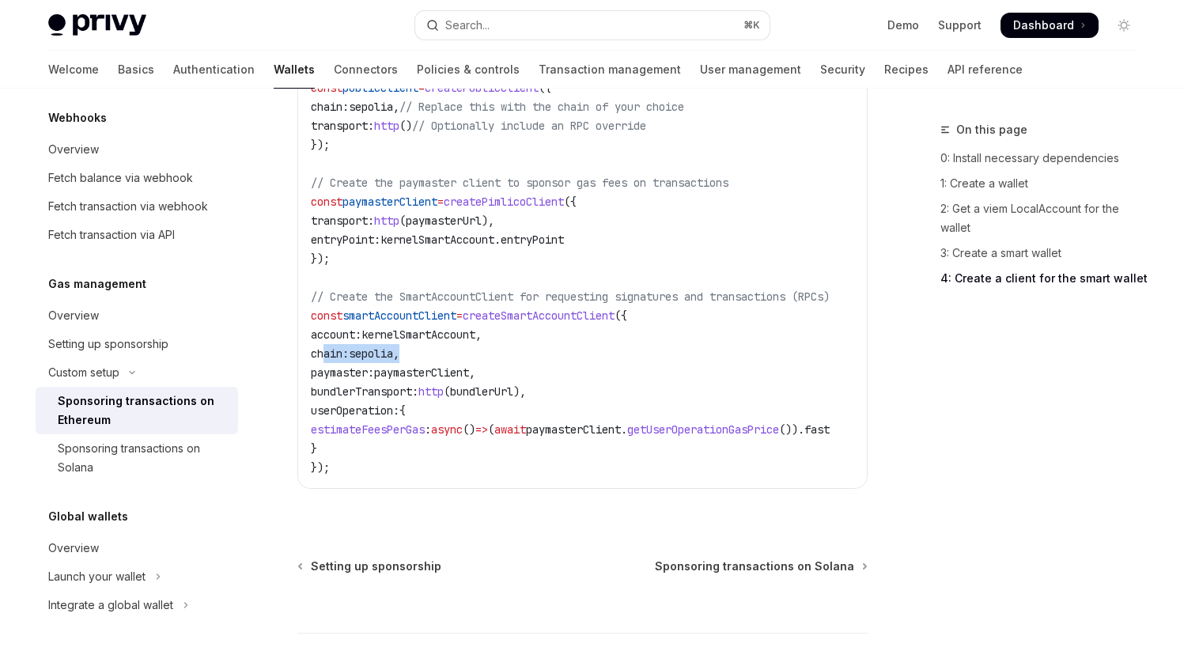
drag, startPoint x: 324, startPoint y: 356, endPoint x: 478, endPoint y: 357, distance: 154.2
click at [478, 356] on code "import { createSmartAccountClient , walletClientToCustomSigner } from 'permissi…" at bounding box center [589, 210] width 557 height 531
click at [478, 357] on code "import { createSmartAccountClient , walletClientToCustomSigner } from 'permissi…" at bounding box center [589, 210] width 557 height 531
drag, startPoint x: 323, startPoint y: 375, endPoint x: 593, endPoint y: 375, distance: 269.6
click at [593, 375] on code "import { createSmartAccountClient , walletClientToCustomSigner } from 'permissi…" at bounding box center [589, 210] width 557 height 531
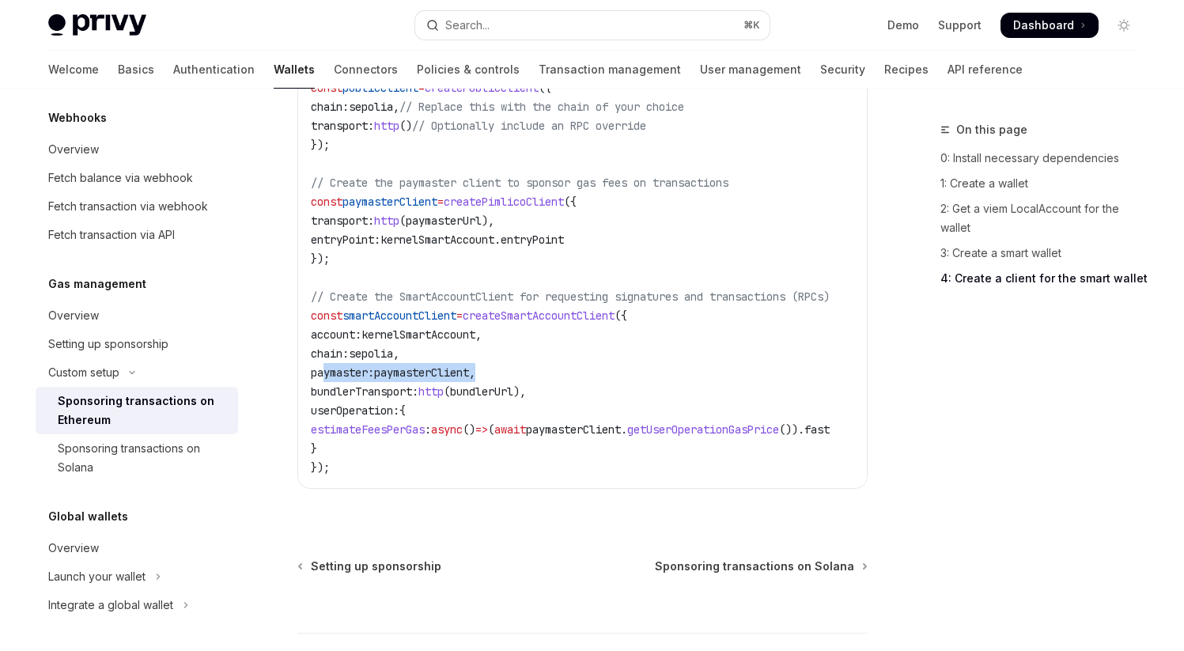
click at [593, 375] on code "import { createSmartAccountClient , walletClientToCustomSigner } from 'permissi…" at bounding box center [589, 210] width 557 height 531
drag, startPoint x: 323, startPoint y: 391, endPoint x: 671, endPoint y: 391, distance: 347.1
click at [671, 391] on code "import { createSmartAccountClient , walletClientToCustomSigner } from 'permissi…" at bounding box center [589, 210] width 557 height 531
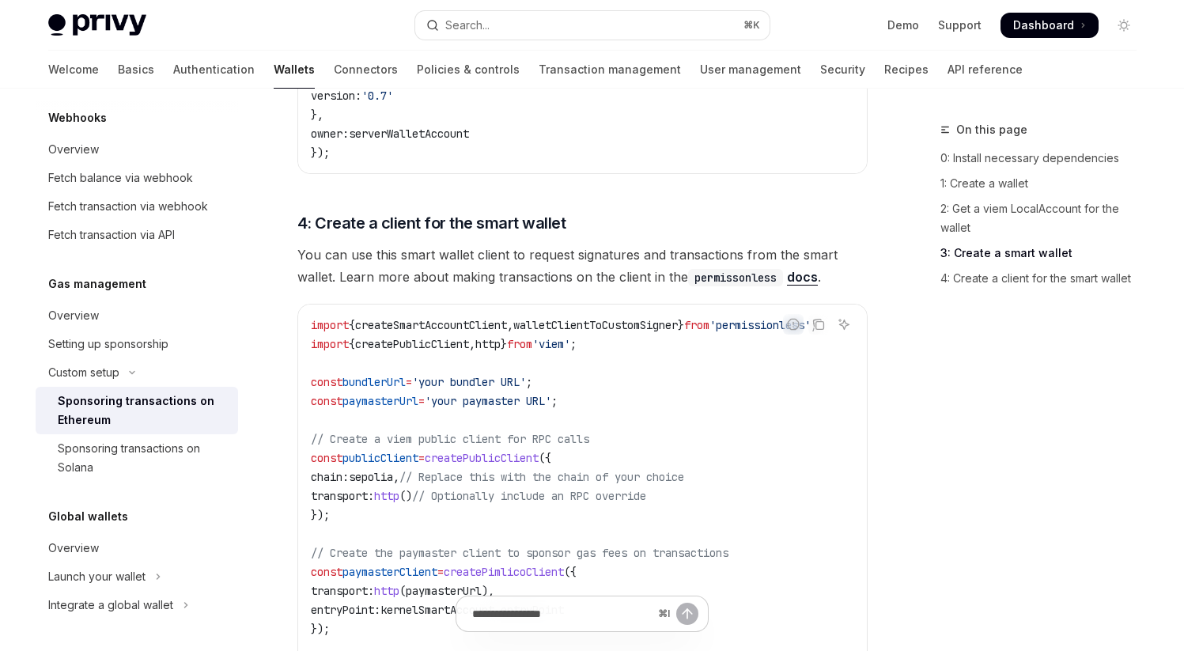
scroll to position [1930, 0]
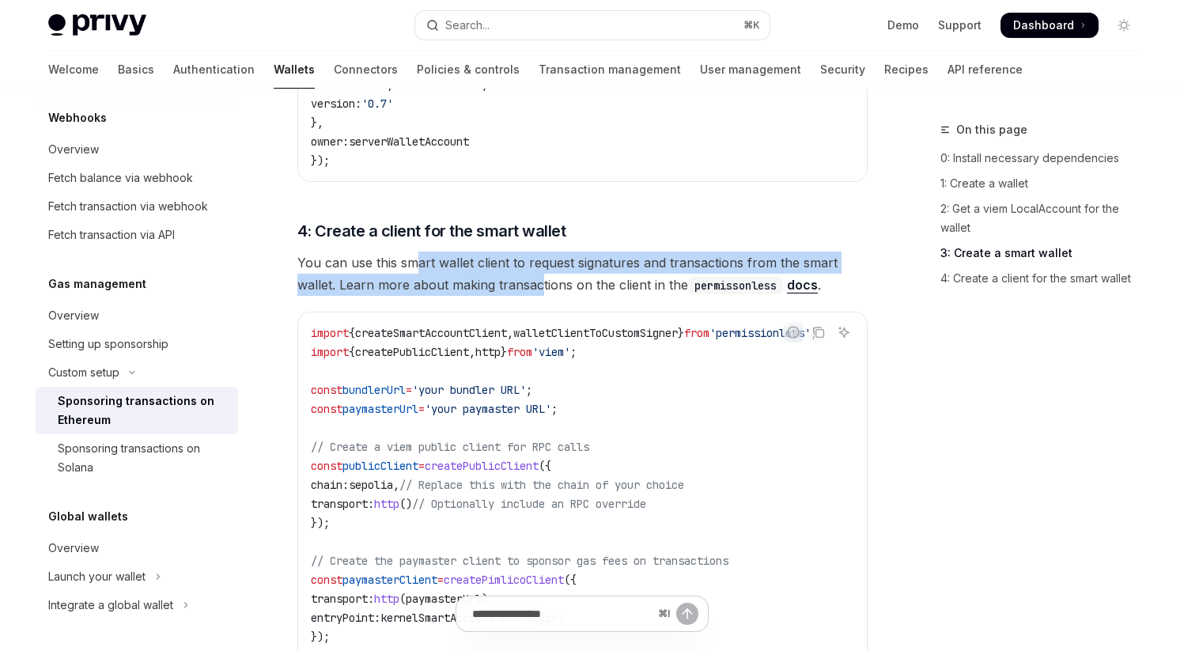
drag, startPoint x: 413, startPoint y: 260, endPoint x: 538, endPoint y: 292, distance: 128.9
click at [538, 292] on span "You can use this smart wallet client to request signatures and transactions fro…" at bounding box center [582, 273] width 570 height 44
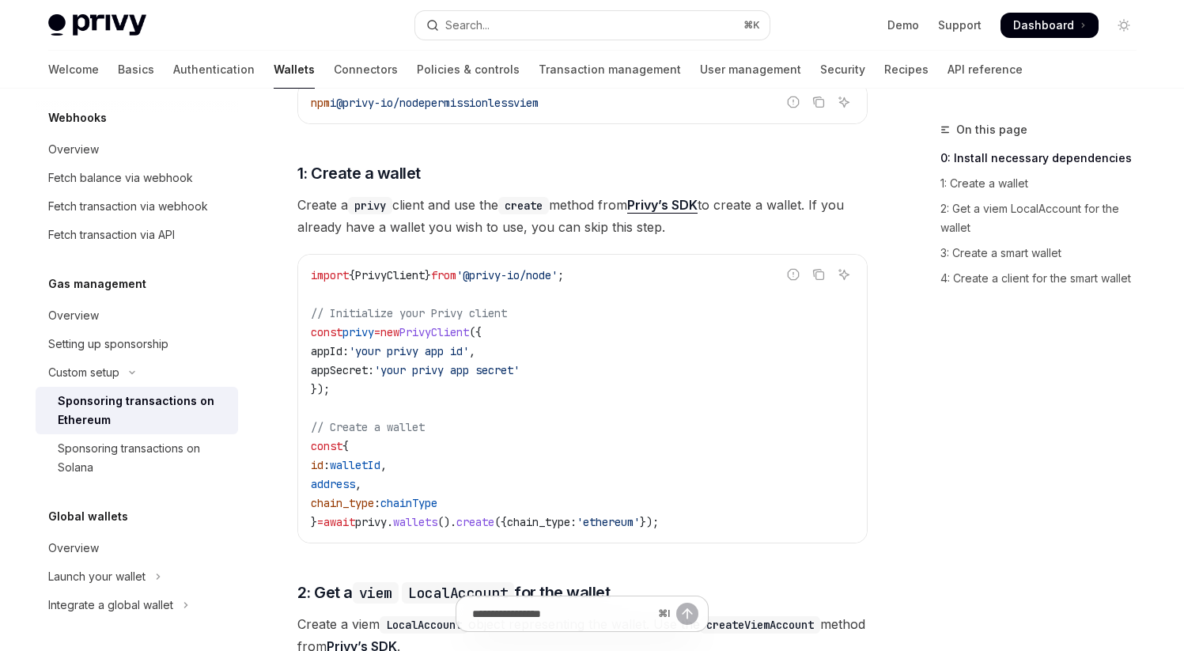
scroll to position [626, 0]
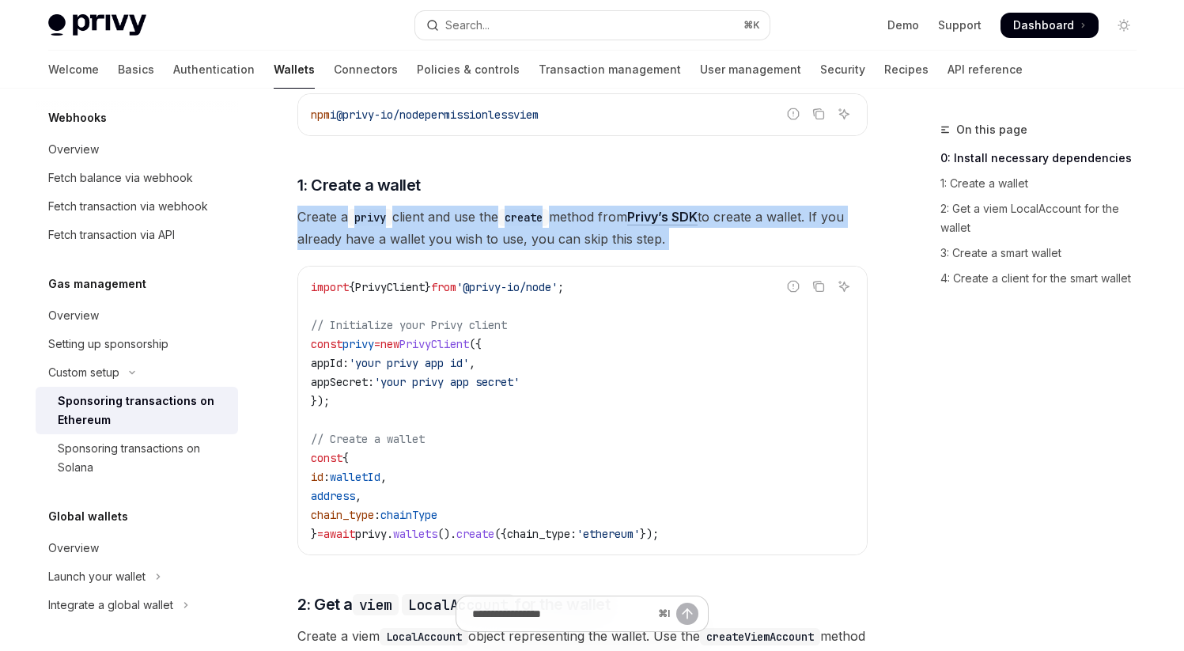
drag, startPoint x: 300, startPoint y: 217, endPoint x: 582, endPoint y: 252, distance: 284.5
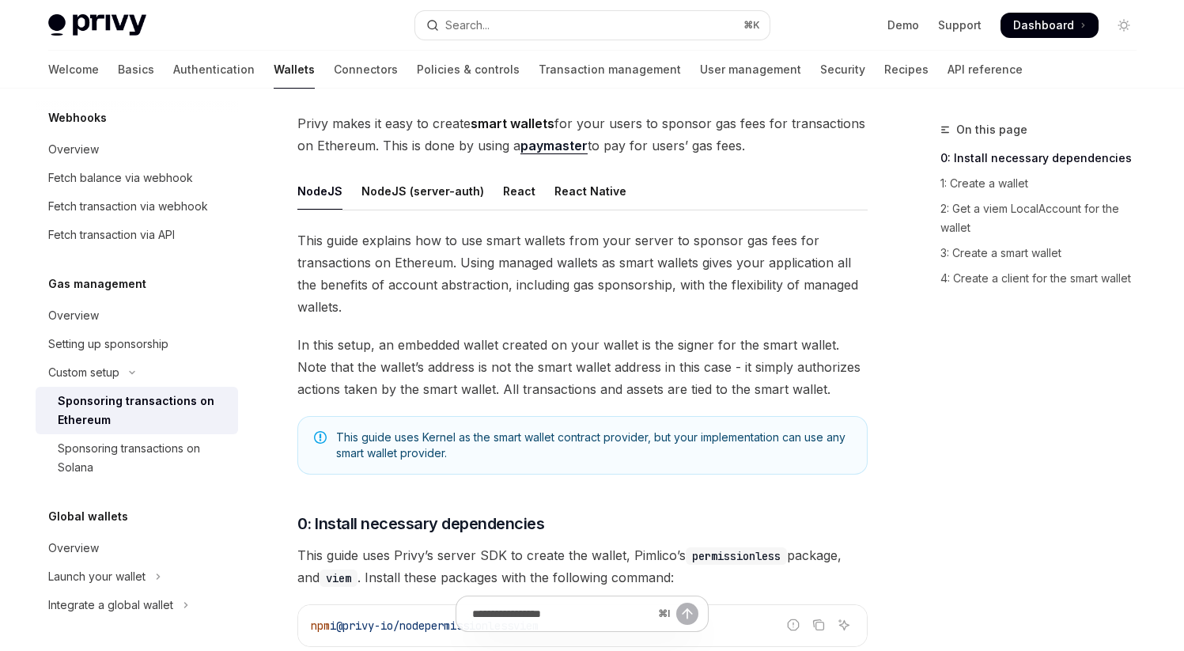
scroll to position [0, 0]
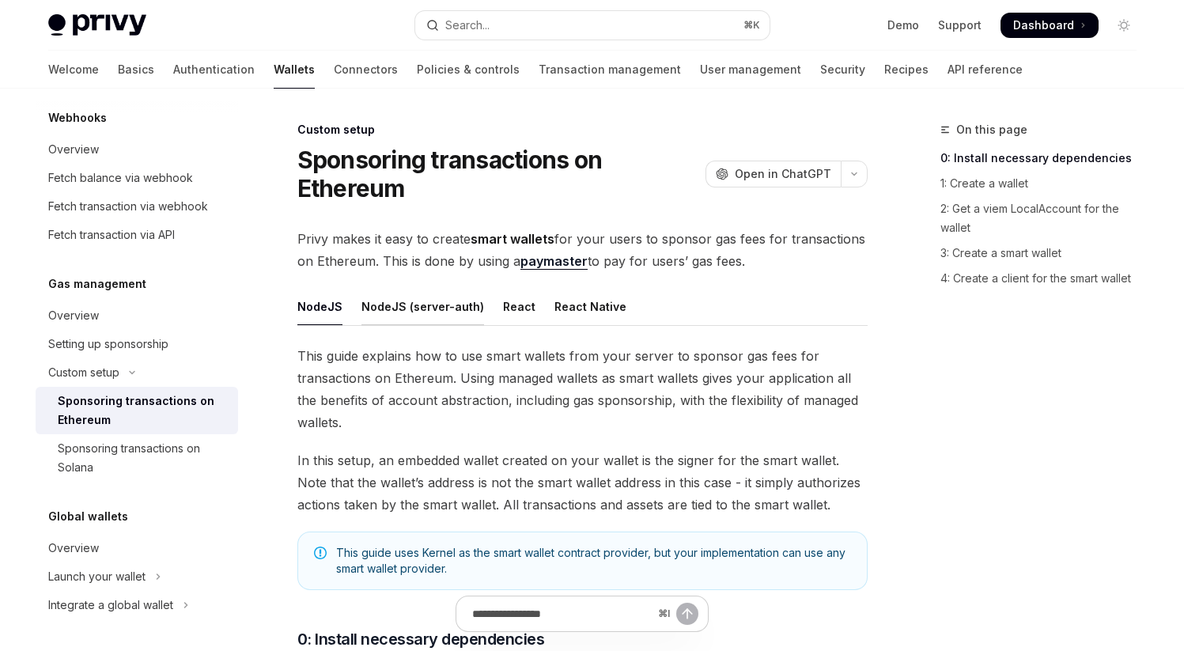
click at [434, 308] on div "NodeJS (server-auth)" at bounding box center [422, 306] width 123 height 37
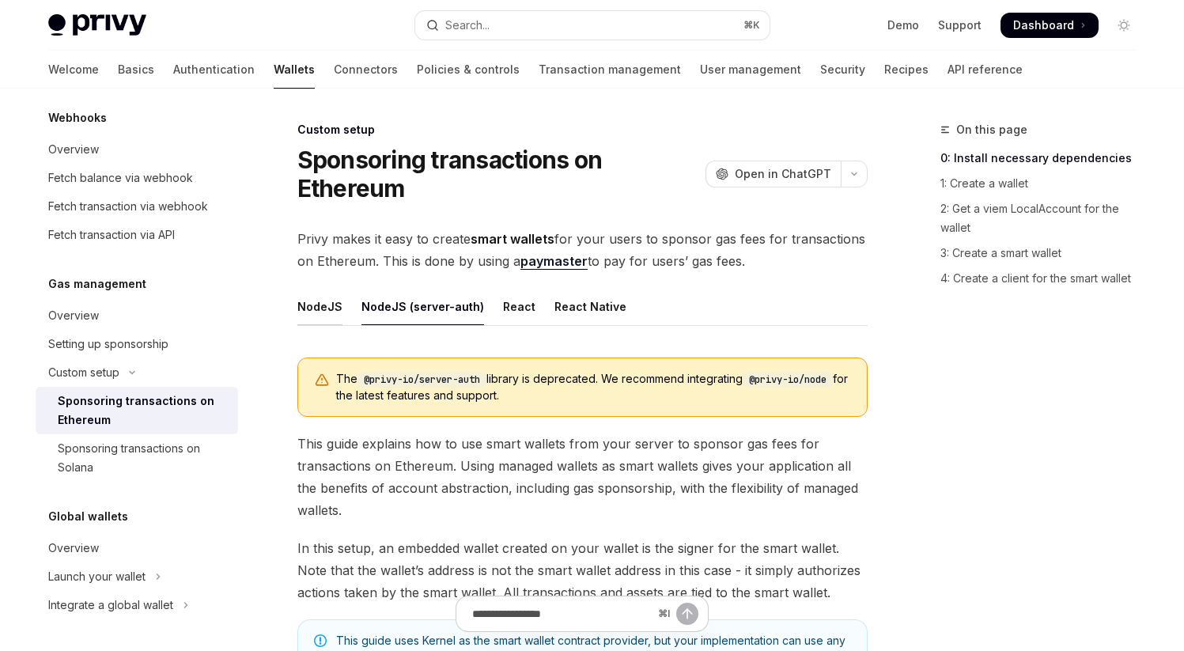
click at [334, 309] on div "NodeJS" at bounding box center [319, 306] width 45 height 37
type textarea "*"
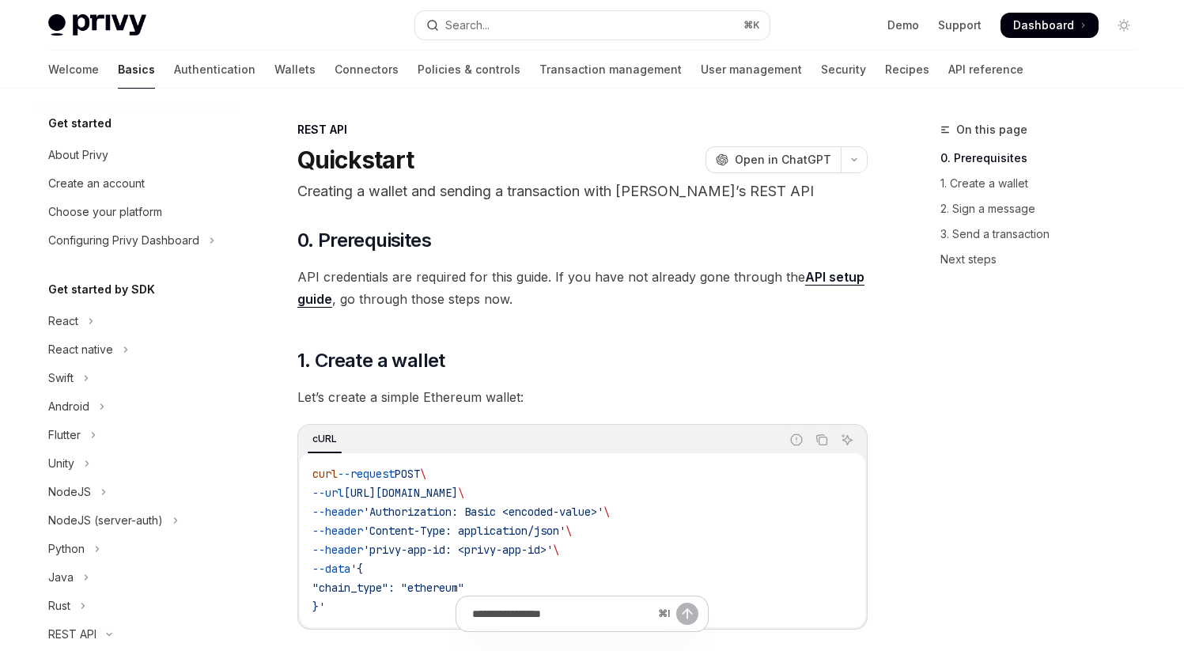
scroll to position [304, 0]
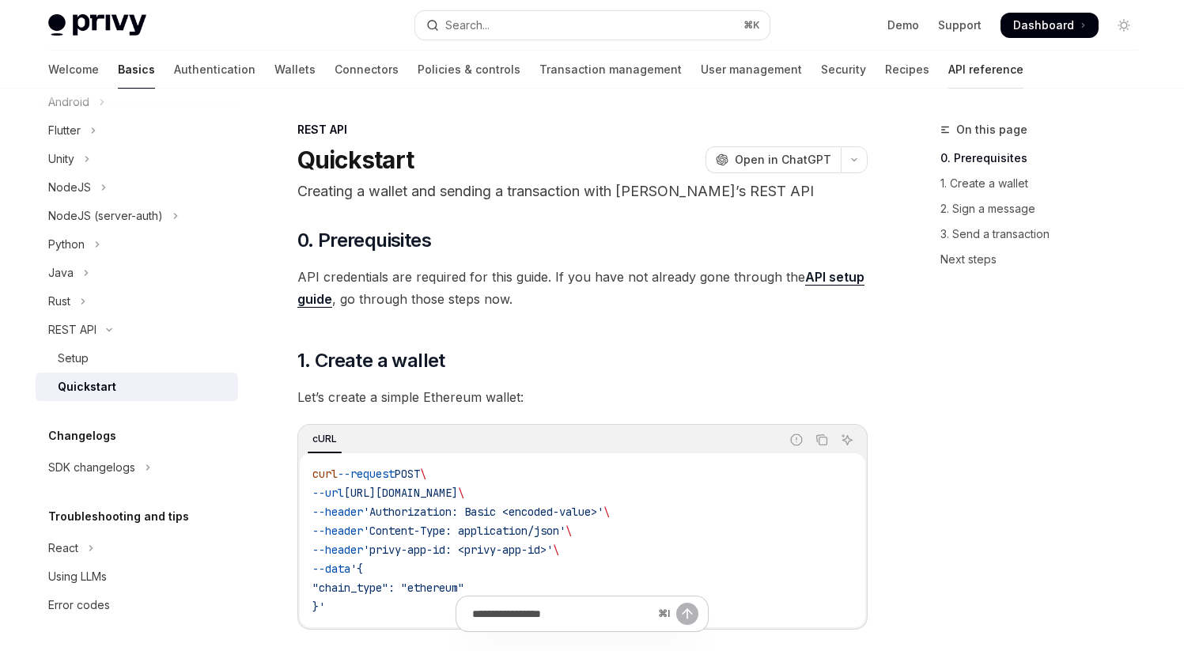
click at [948, 63] on link "API reference" at bounding box center [985, 70] width 75 height 38
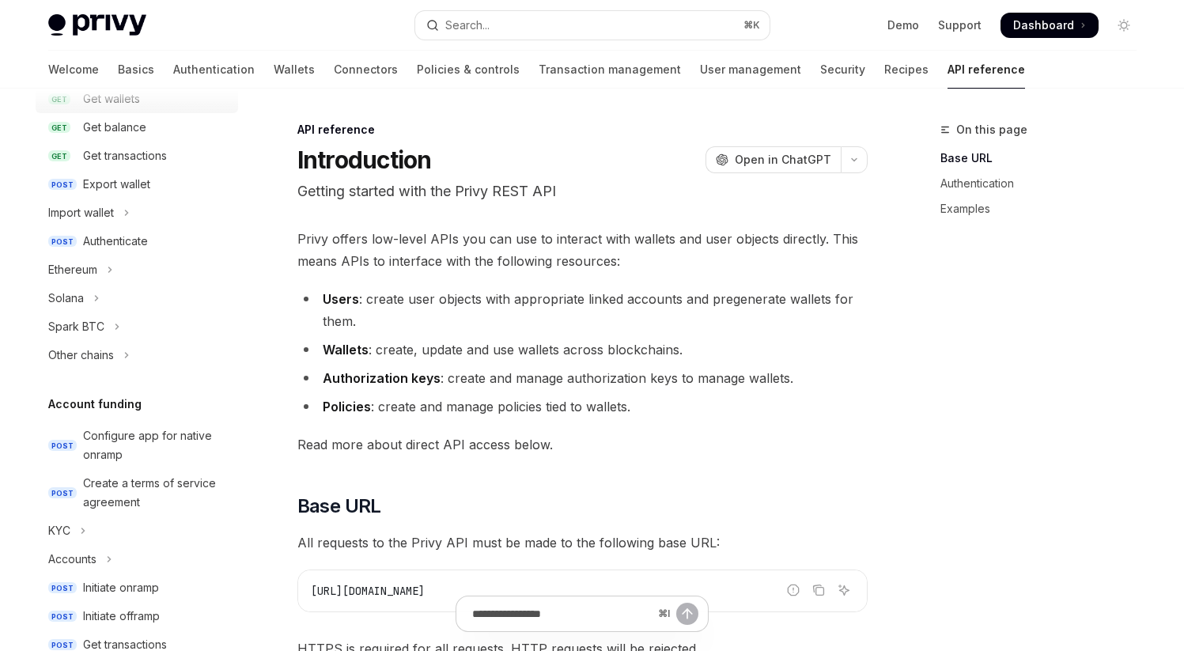
scroll to position [278, 0]
click at [83, 278] on div "Ethereum" at bounding box center [72, 271] width 49 height 19
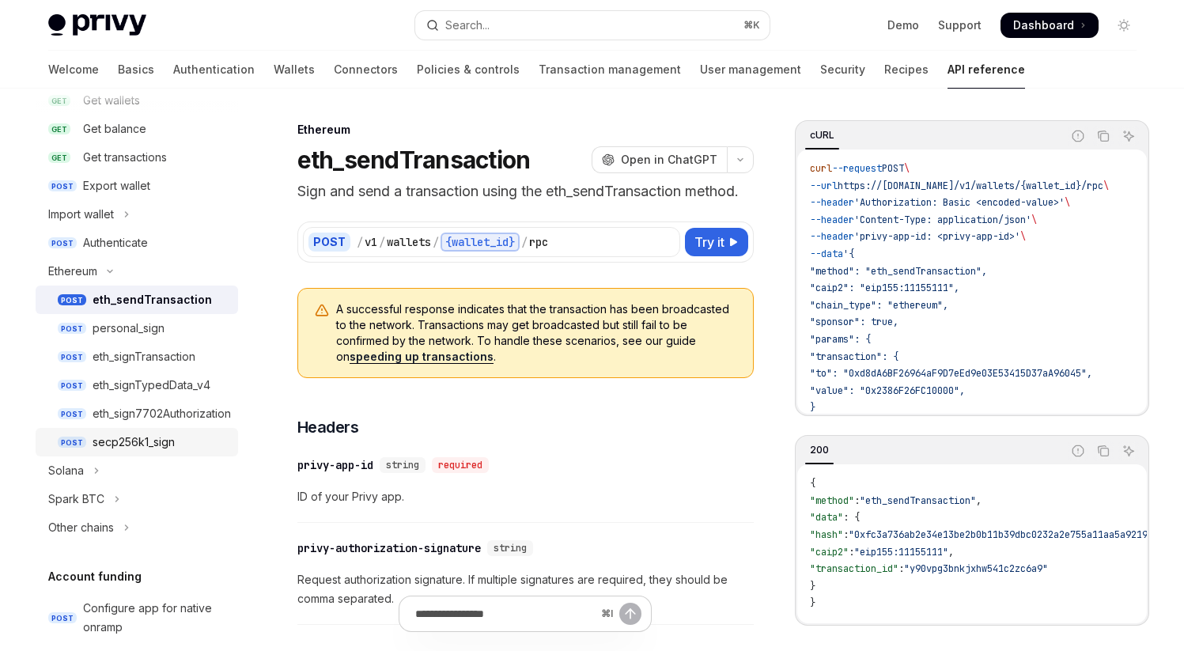
click at [133, 436] on div "secp256k1_sign" at bounding box center [134, 442] width 82 height 19
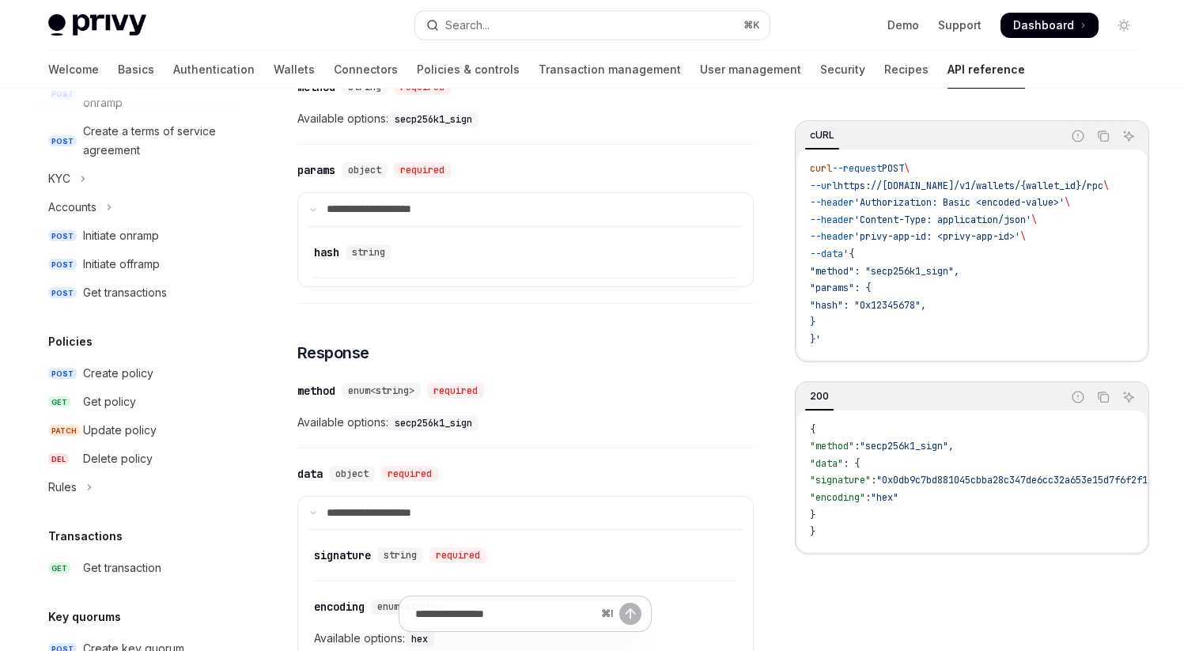
scroll to position [803, 0]
click at [79, 183] on button "KYC" at bounding box center [137, 178] width 202 height 28
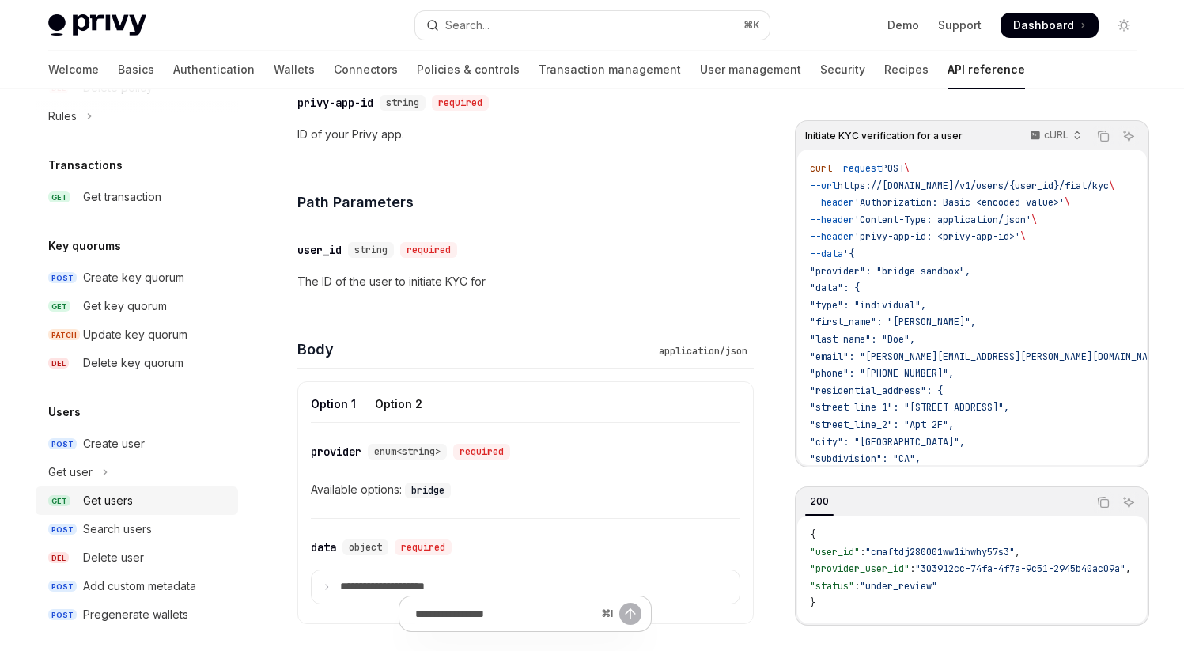
scroll to position [1268, 0]
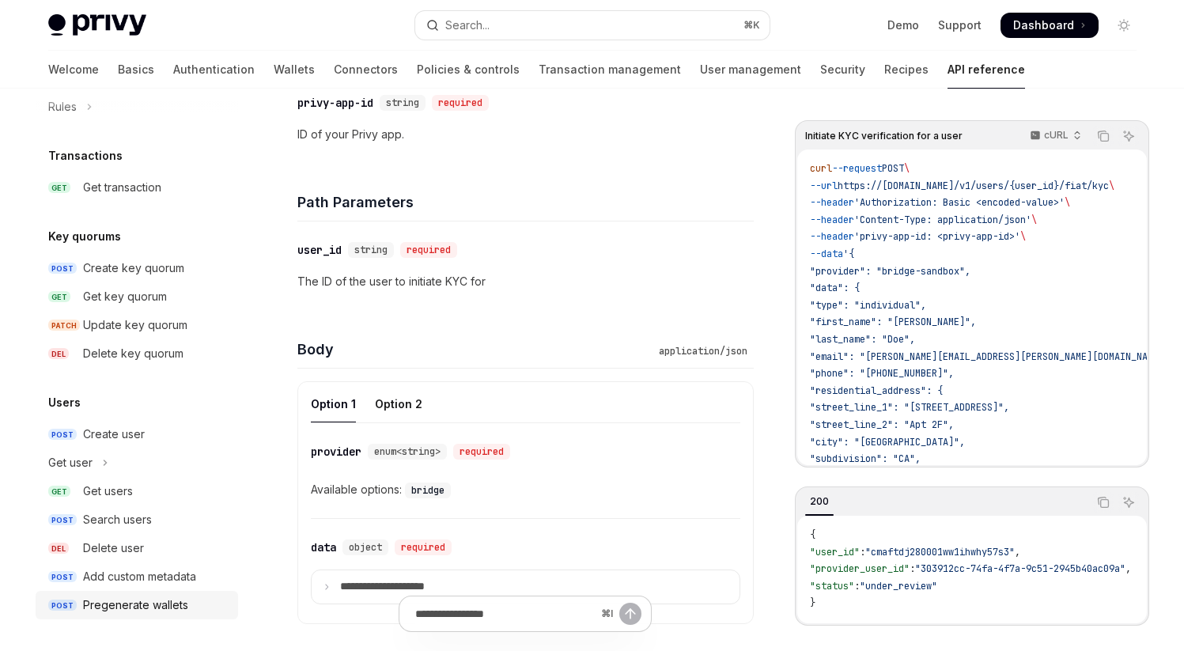
click at [116, 603] on div "Pregenerate wallets" at bounding box center [135, 604] width 105 height 19
type textarea "*"
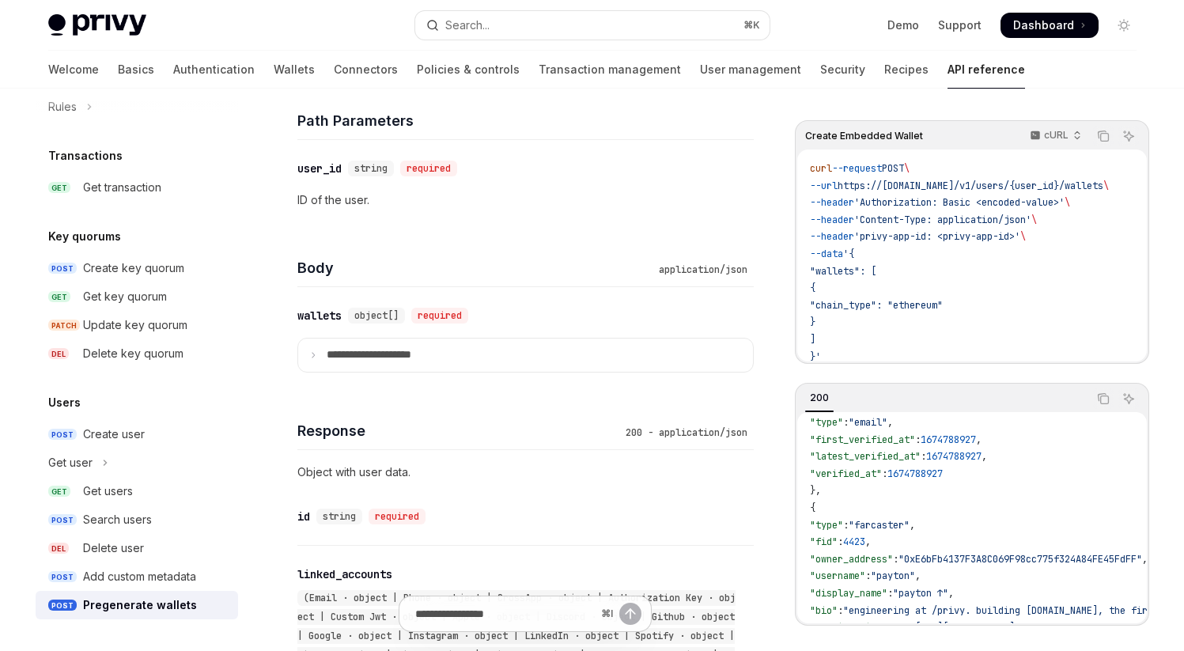
scroll to position [535, 0]
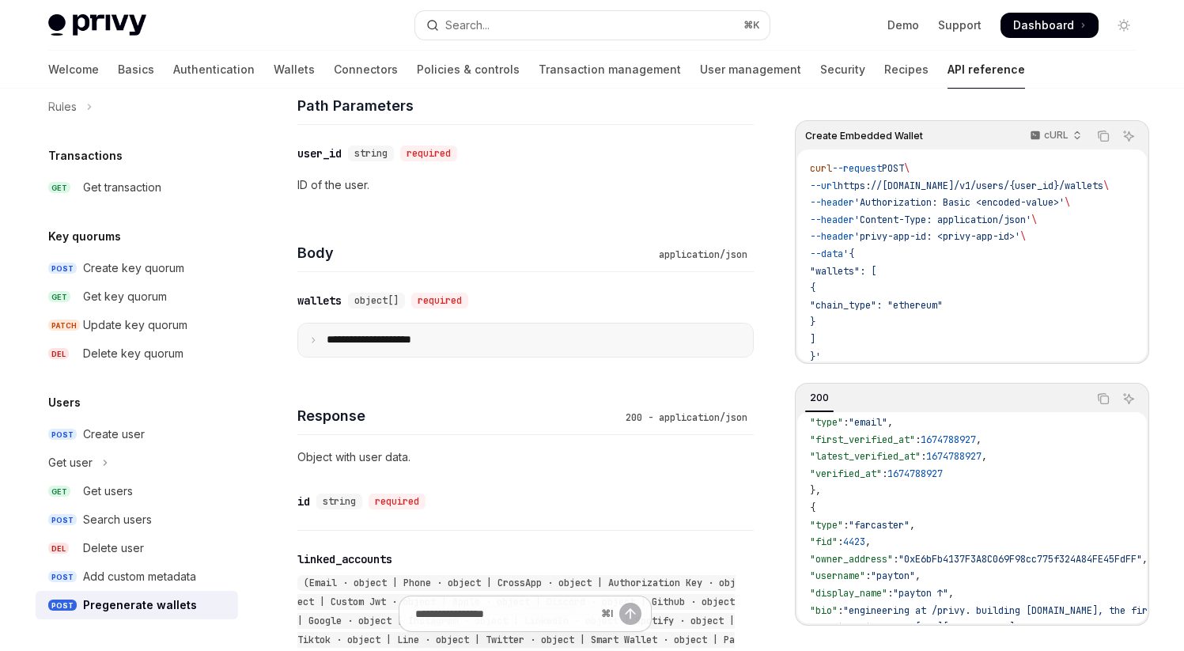
click at [309, 339] on icon at bounding box center [313, 340] width 8 height 8
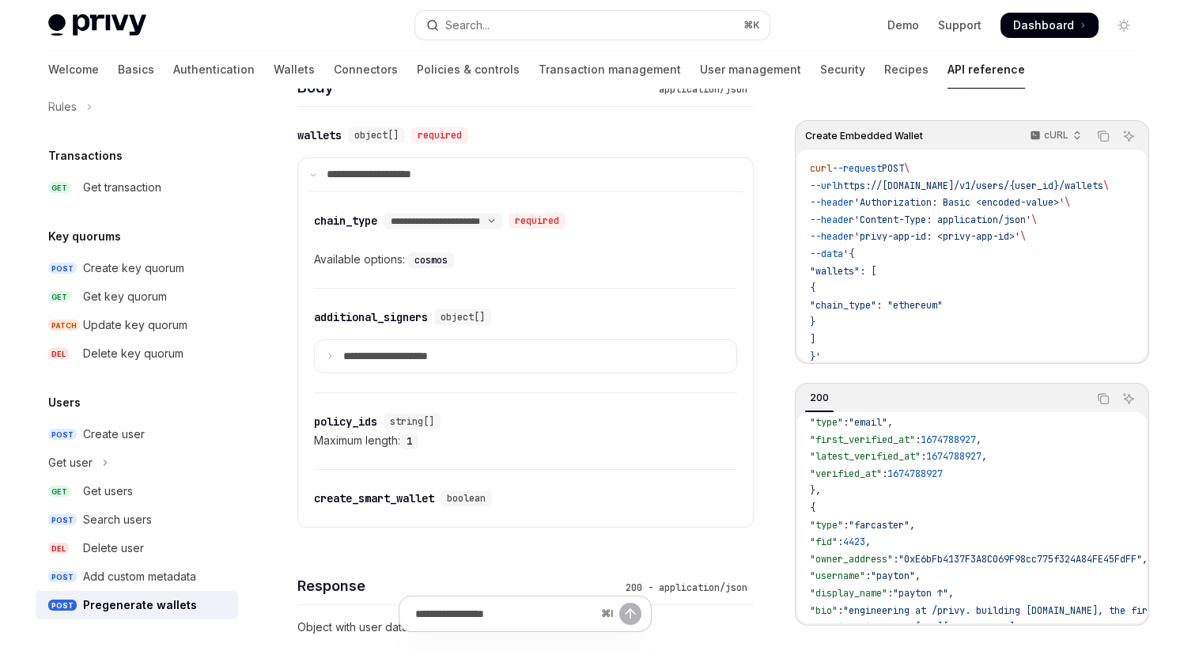
scroll to position [729, 0]
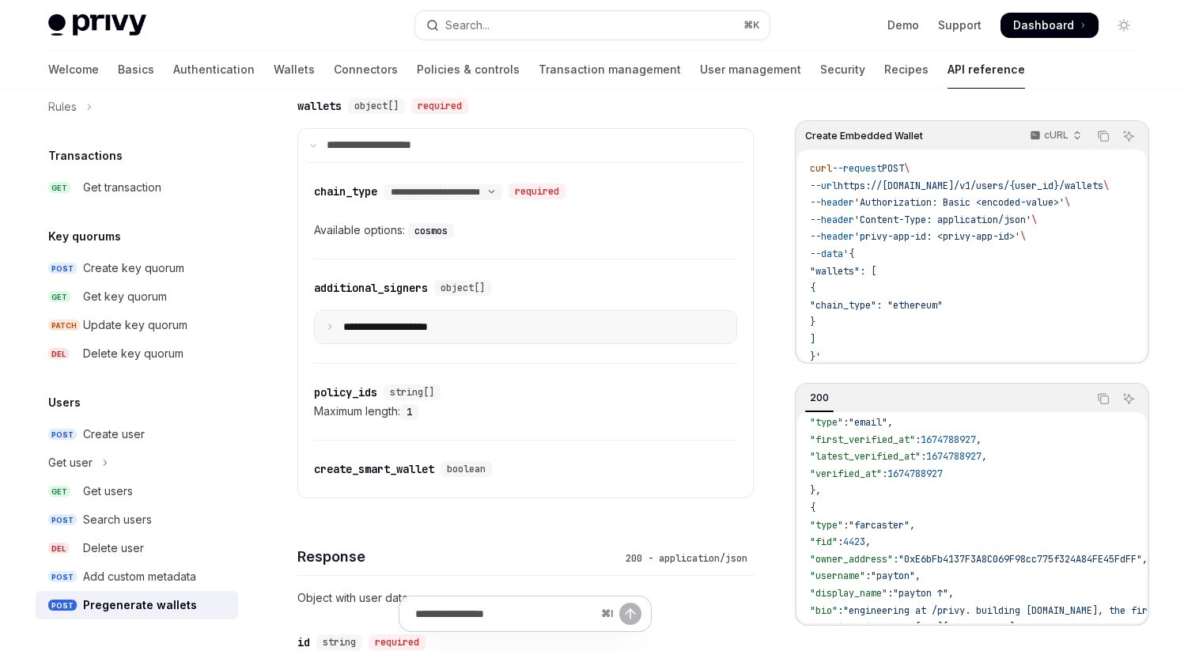
click at [331, 327] on icon at bounding box center [330, 327] width 8 height 8
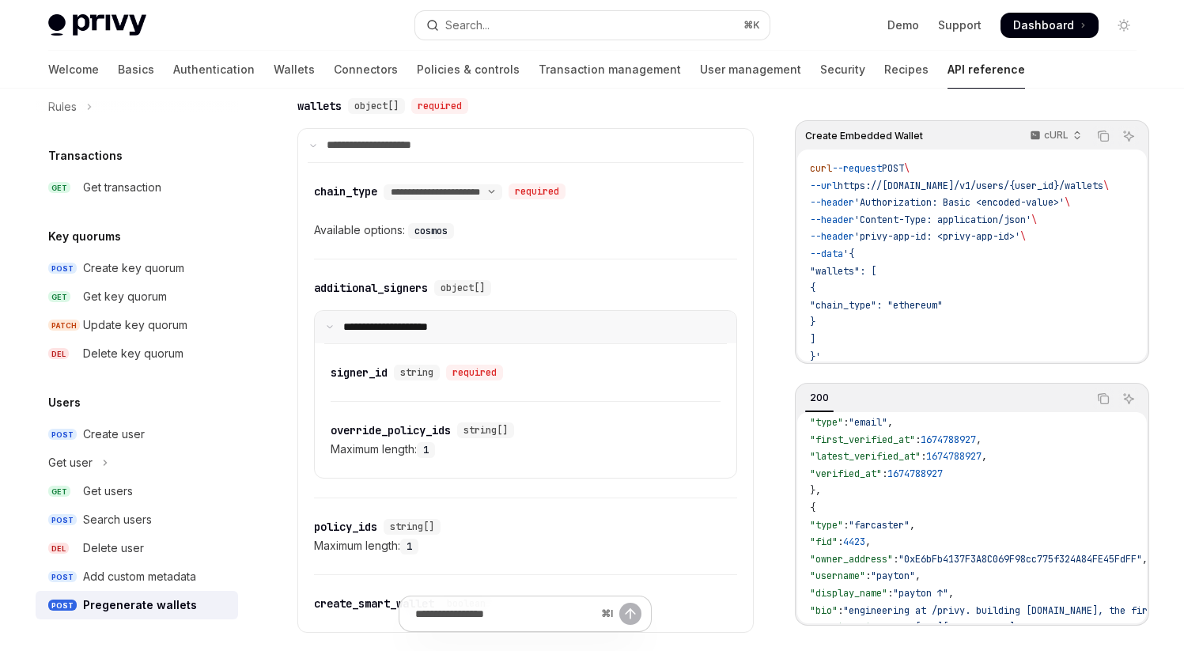
click at [331, 327] on icon at bounding box center [330, 327] width 8 height 8
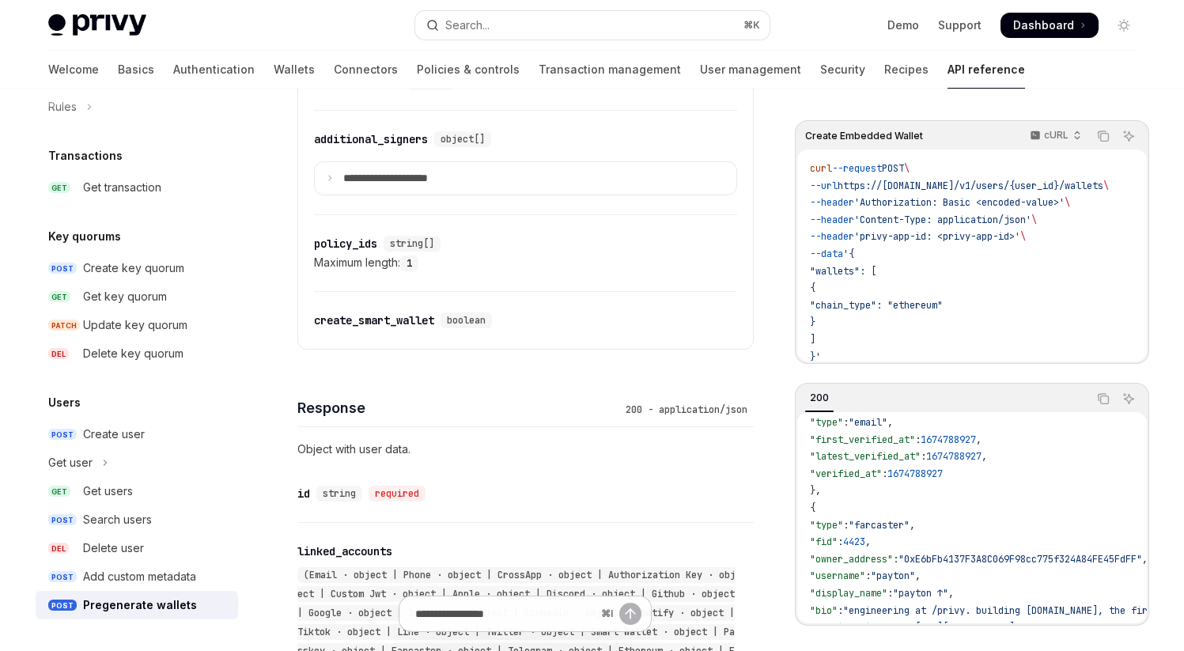
scroll to position [879, 0]
